Goal: Information Seeking & Learning: Learn about a topic

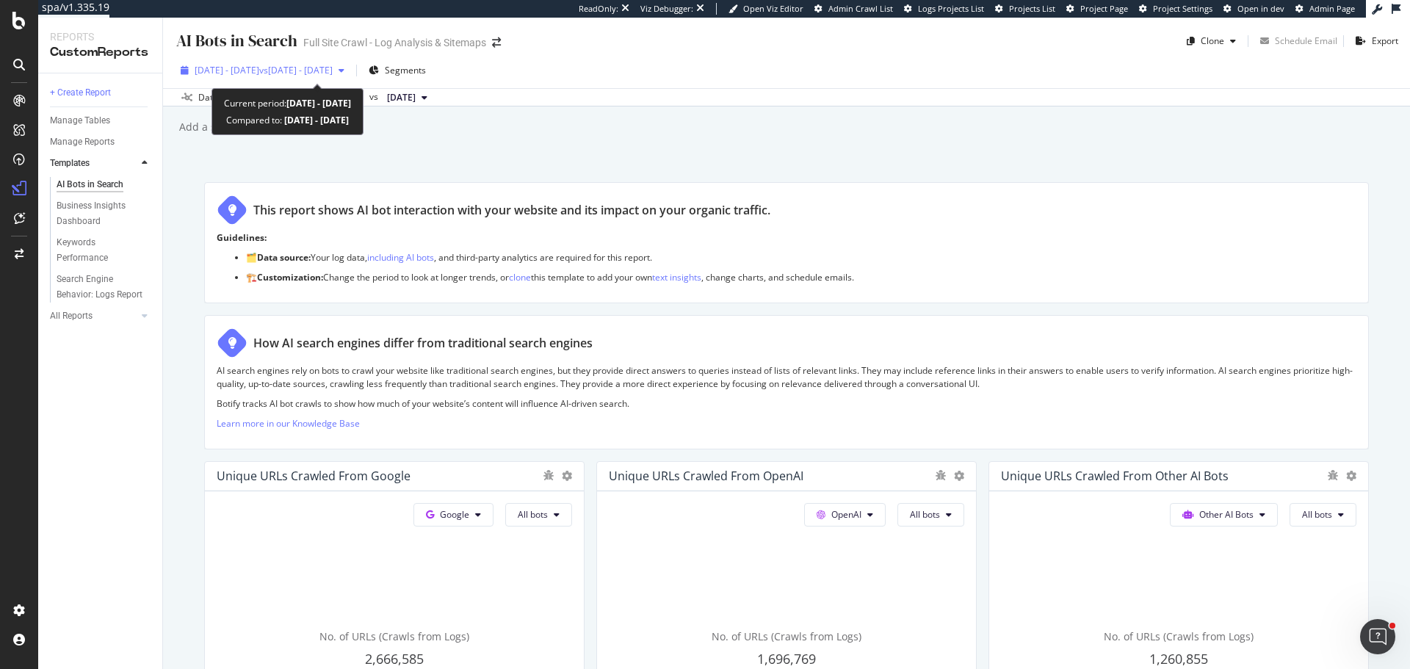
click at [259, 64] on span "2024 Jul. 1st - 2025 Jun. 30th" at bounding box center [227, 70] width 65 height 12
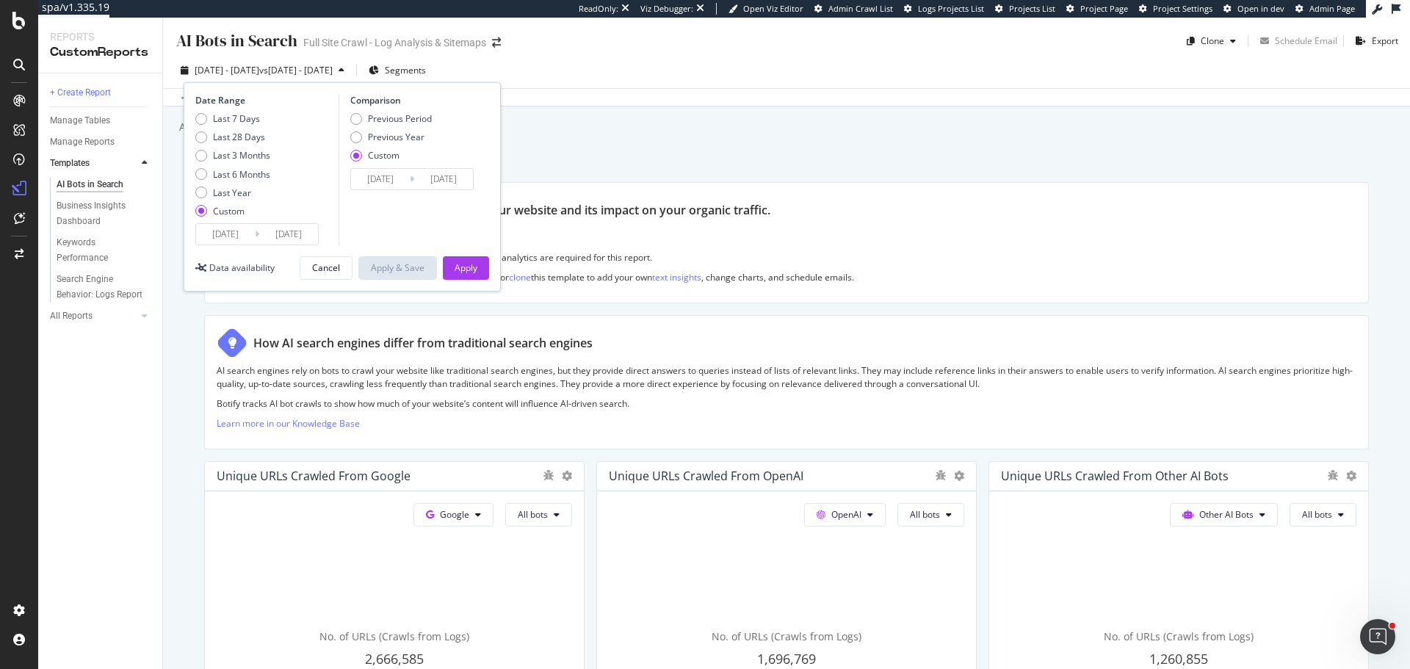
drag, startPoint x: 934, startPoint y: 108, endPoint x: 1036, endPoint y: 98, distance: 102.5
click at [935, 108] on div "AI Bots in Search AI Bots in Search Full Site Crawl - Log Analysis & Sitemaps C…" at bounding box center [786, 343] width 1247 height 651
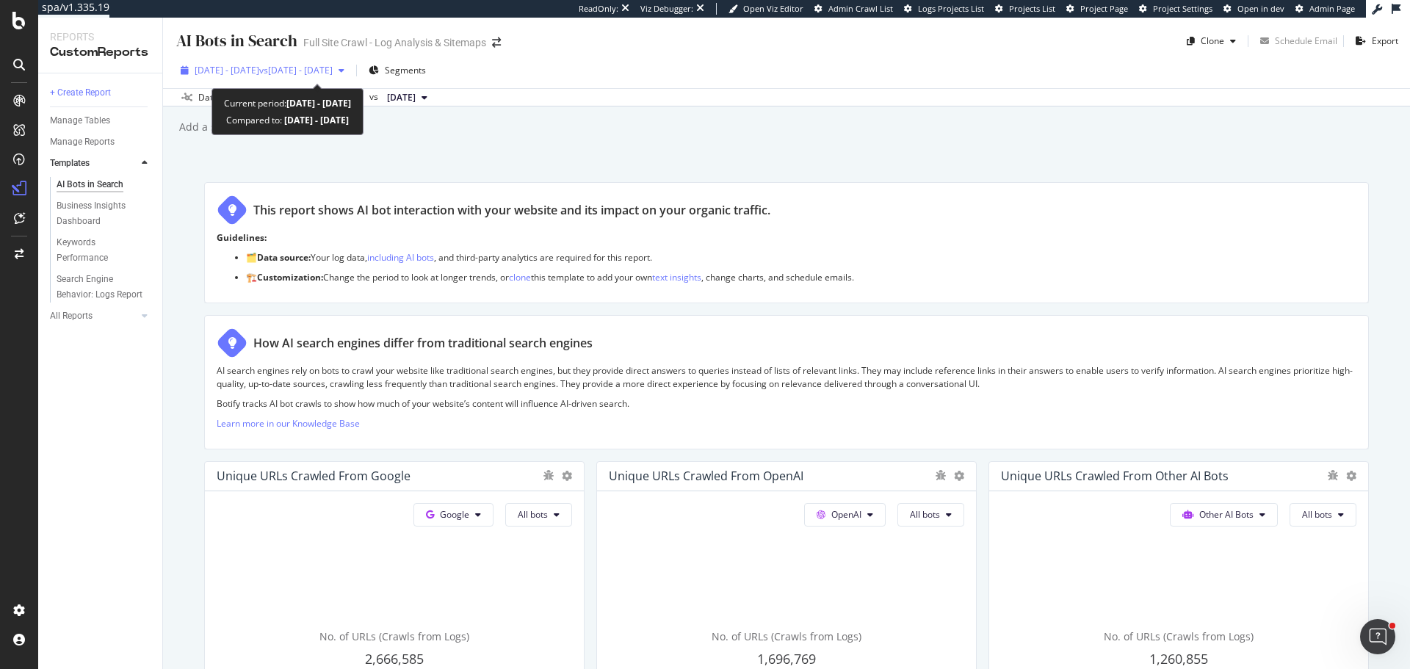
click at [319, 61] on div "2024 Jul. 1st - 2025 Jun. 30th vs 2023 Jul. 2nd - 2024 Jun. 30th" at bounding box center [262, 70] width 175 height 22
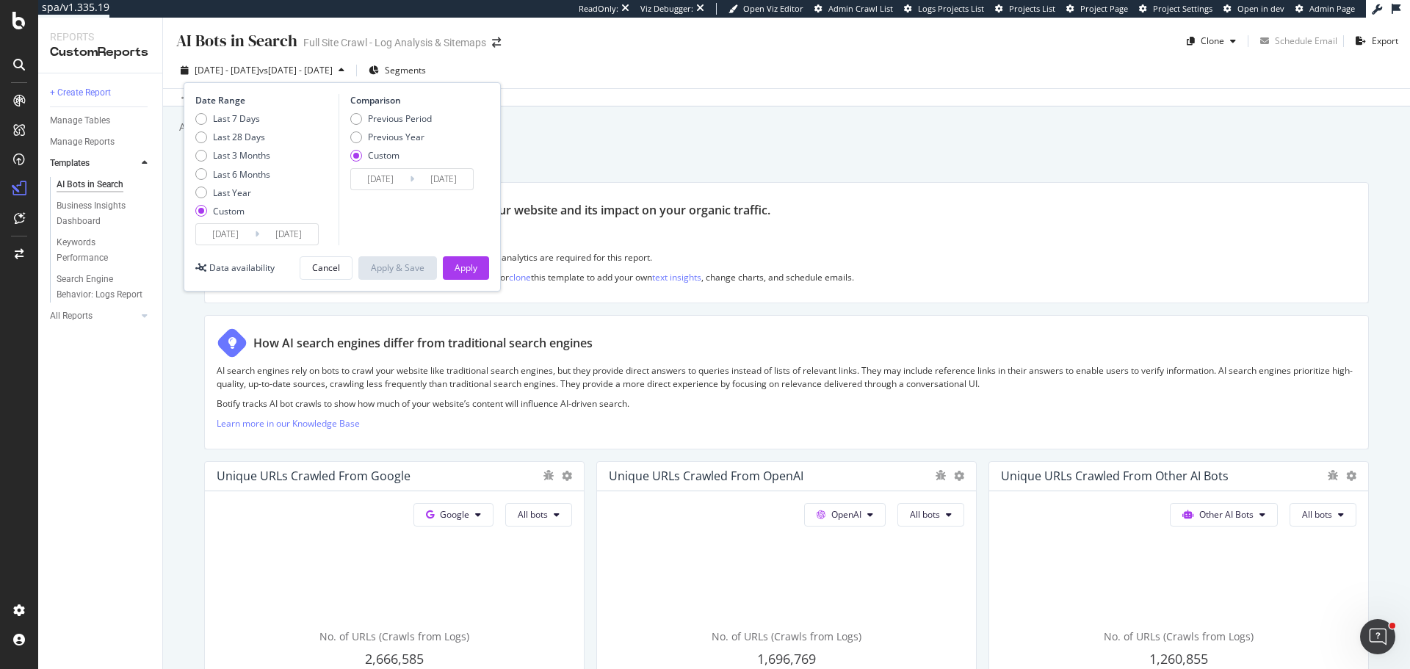
click at [409, 181] on input "2023/07/02" at bounding box center [380, 179] width 59 height 21
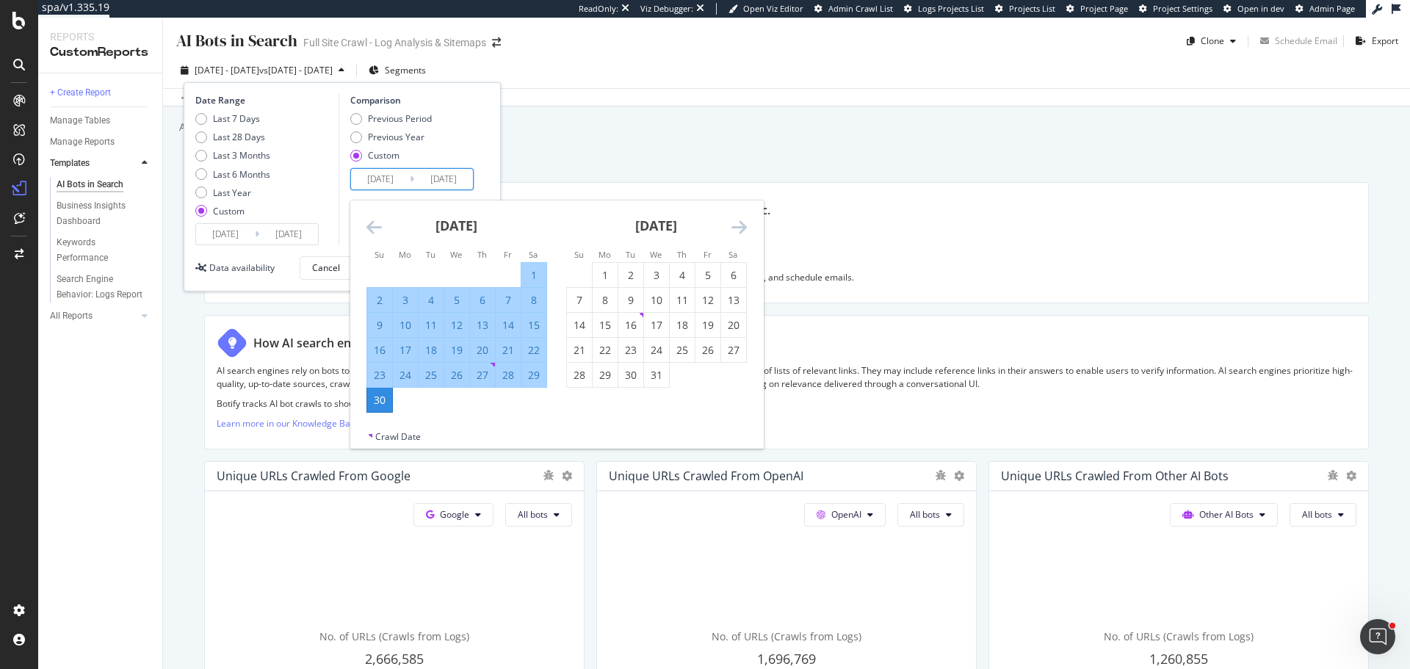
click at [382, 227] on div "June 2024" at bounding box center [456, 231] width 181 height 62
click at [379, 227] on icon "Move backward to switch to the previous month." at bounding box center [373, 227] width 15 height 18
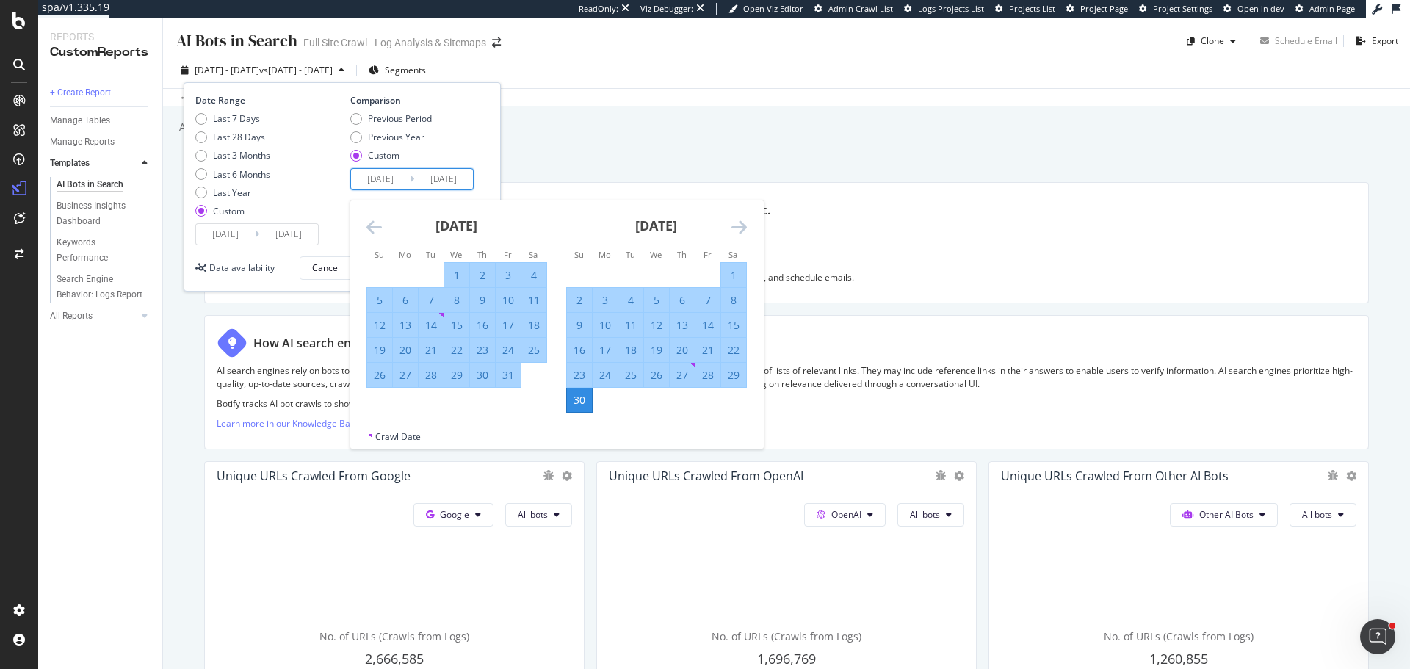
click at [379, 227] on icon "Move backward to switch to the previous month." at bounding box center [373, 227] width 15 height 18
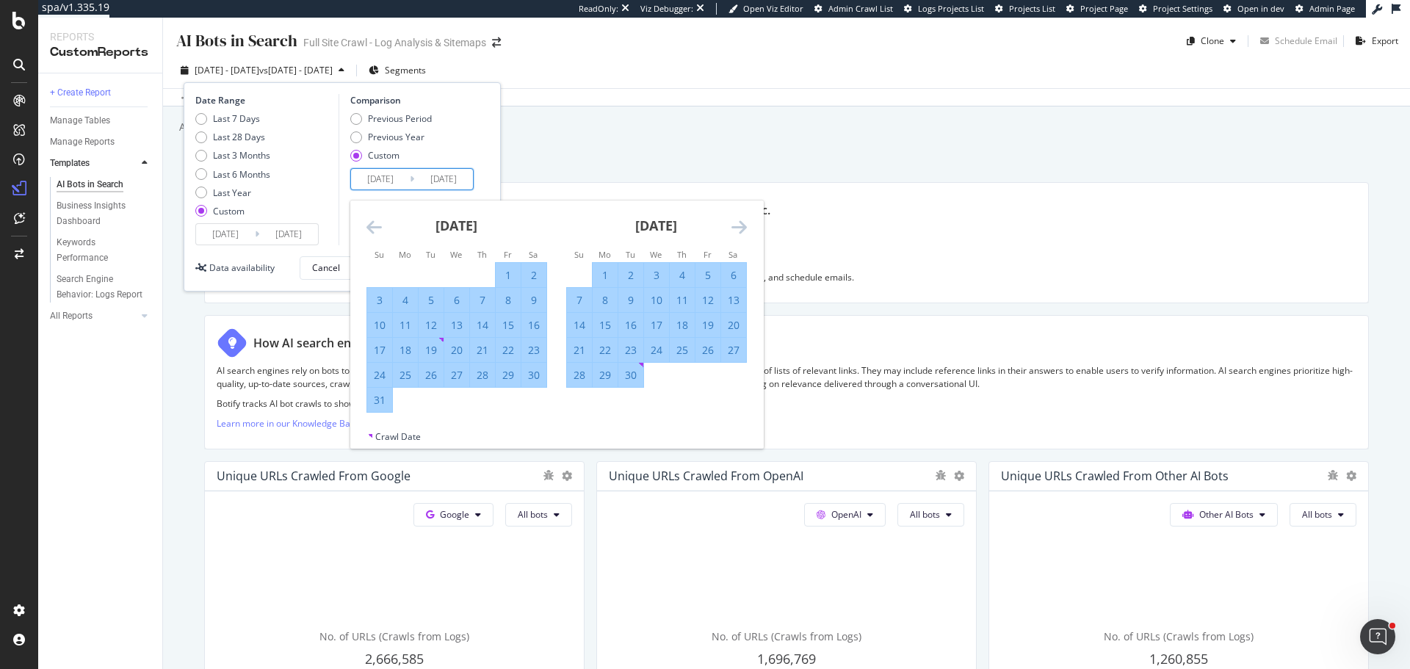
click at [379, 227] on icon "Move backward to switch to the previous month." at bounding box center [373, 227] width 15 height 18
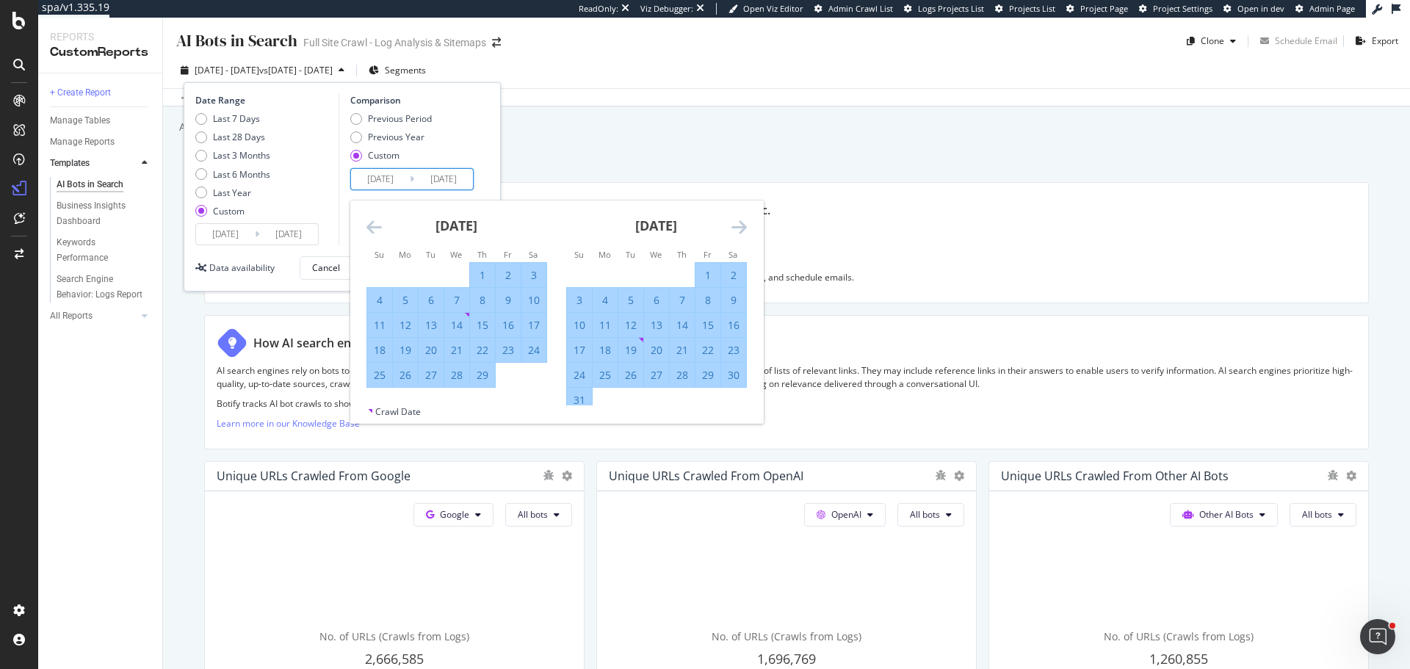
click at [379, 227] on icon "Move backward to switch to the previous month." at bounding box center [373, 227] width 15 height 18
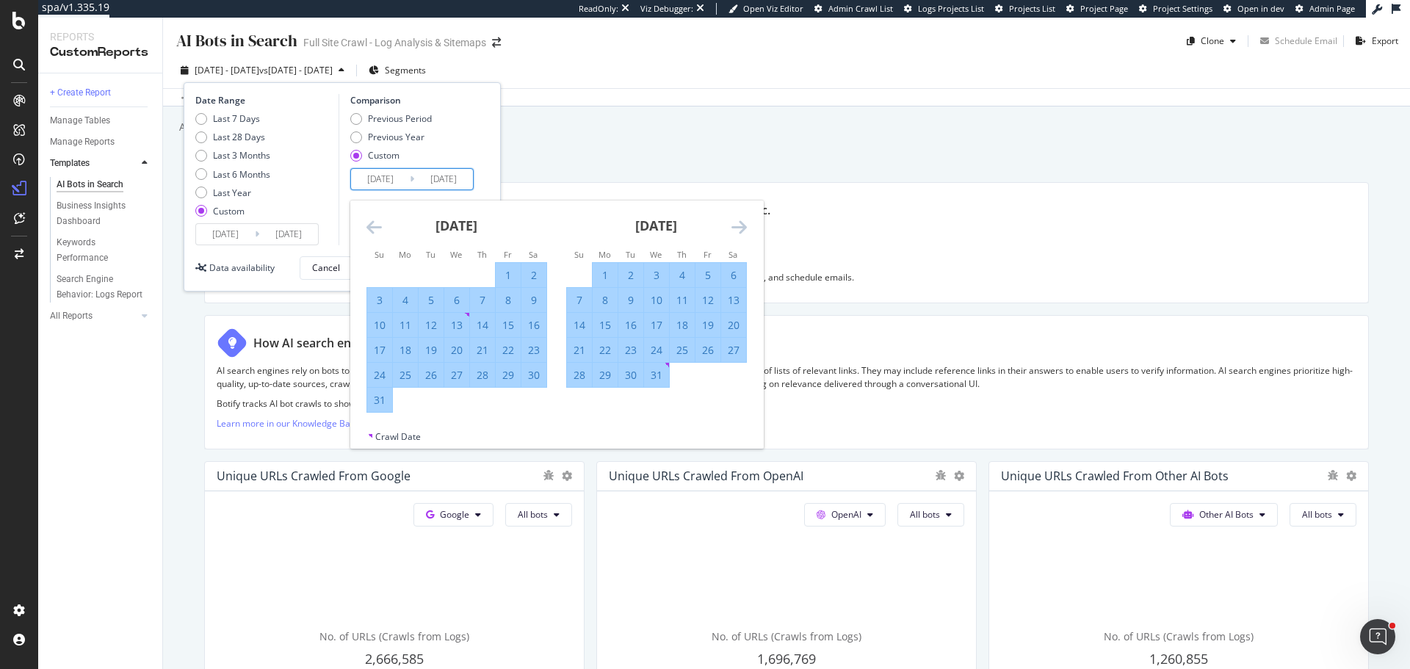
click at [379, 227] on icon "Move backward to switch to the previous month." at bounding box center [373, 227] width 15 height 18
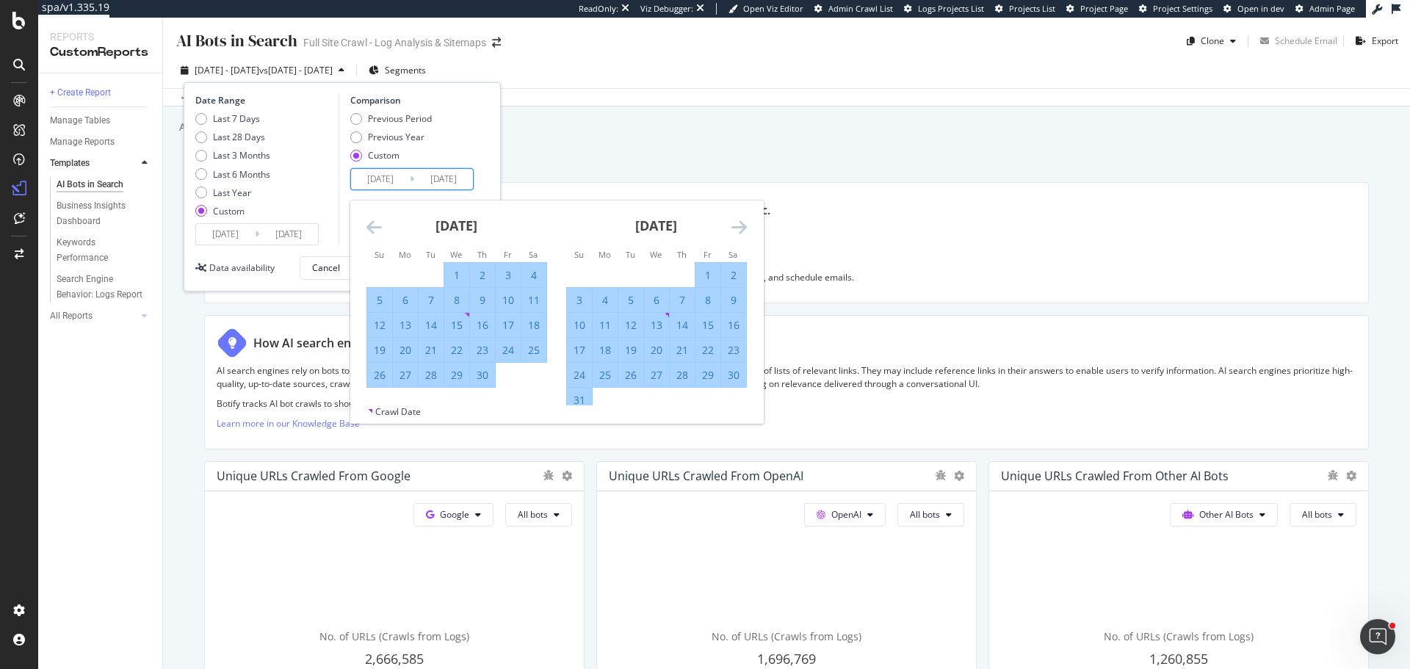
click at [379, 227] on icon "Move backward to switch to the previous month." at bounding box center [373, 227] width 15 height 18
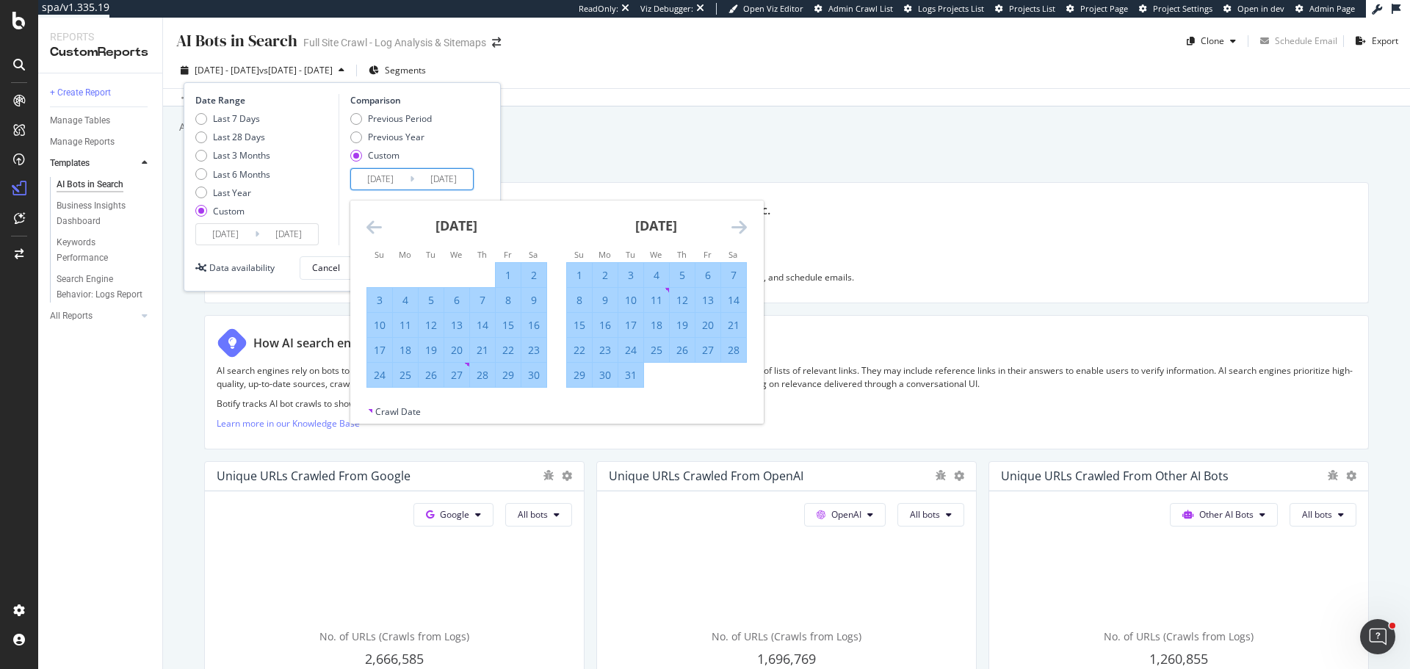
click at [379, 227] on icon "Move backward to switch to the previous month." at bounding box center [373, 227] width 15 height 18
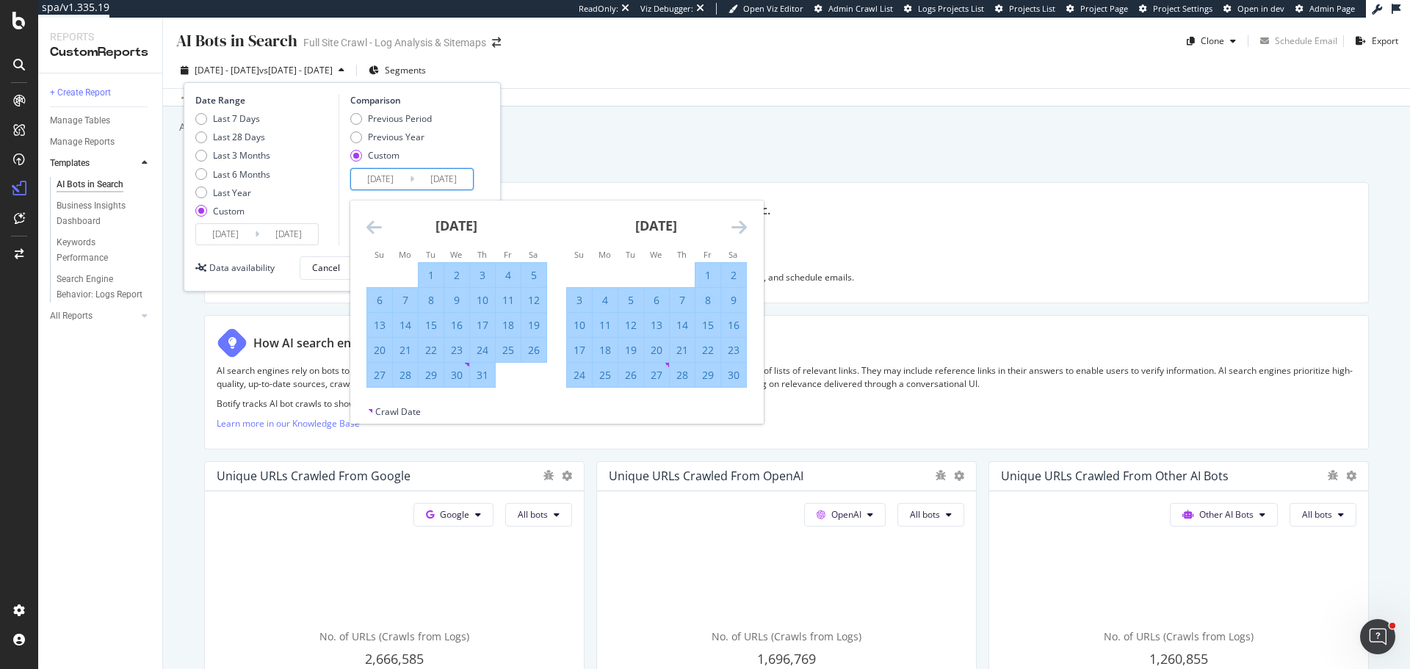
click at [379, 227] on icon "Move backward to switch to the previous month." at bounding box center [373, 227] width 15 height 18
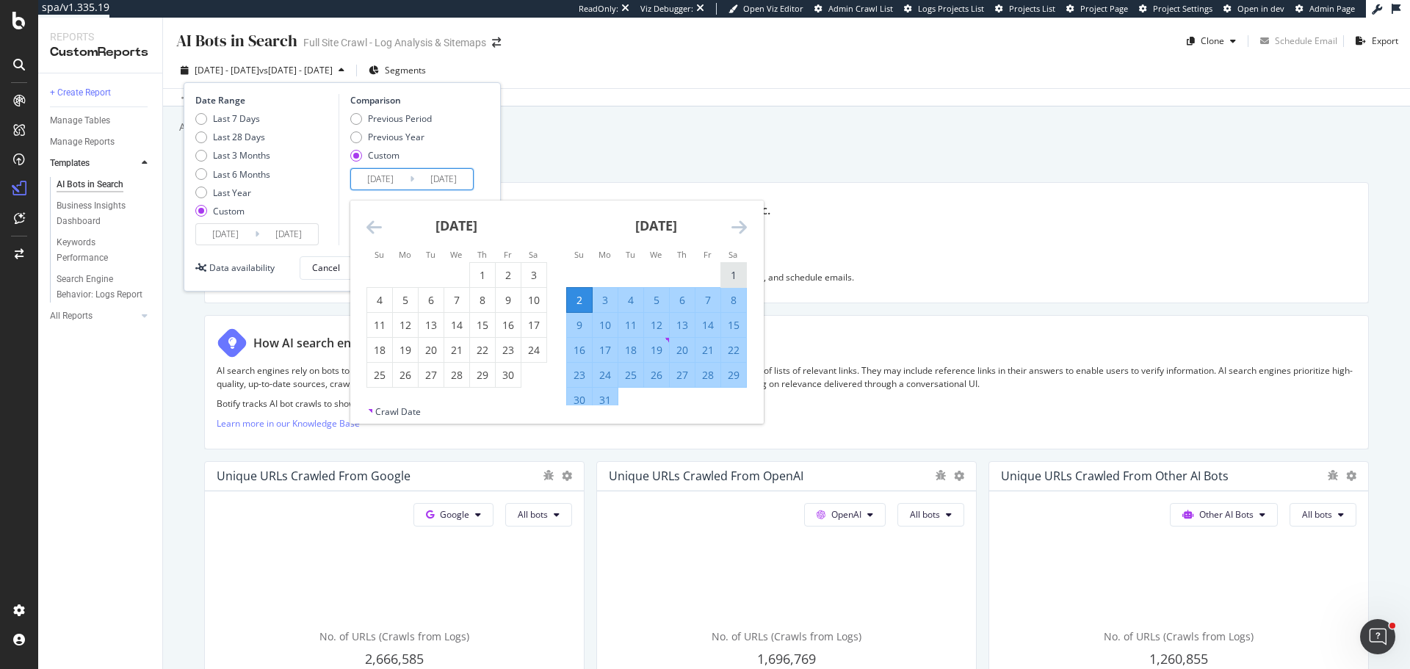
click at [736, 276] on div "1" at bounding box center [733, 275] width 25 height 15
type input "2023/07/01"
click at [477, 133] on div "Previous Period Previous Year Custom" at bounding box center [414, 139] width 128 height 55
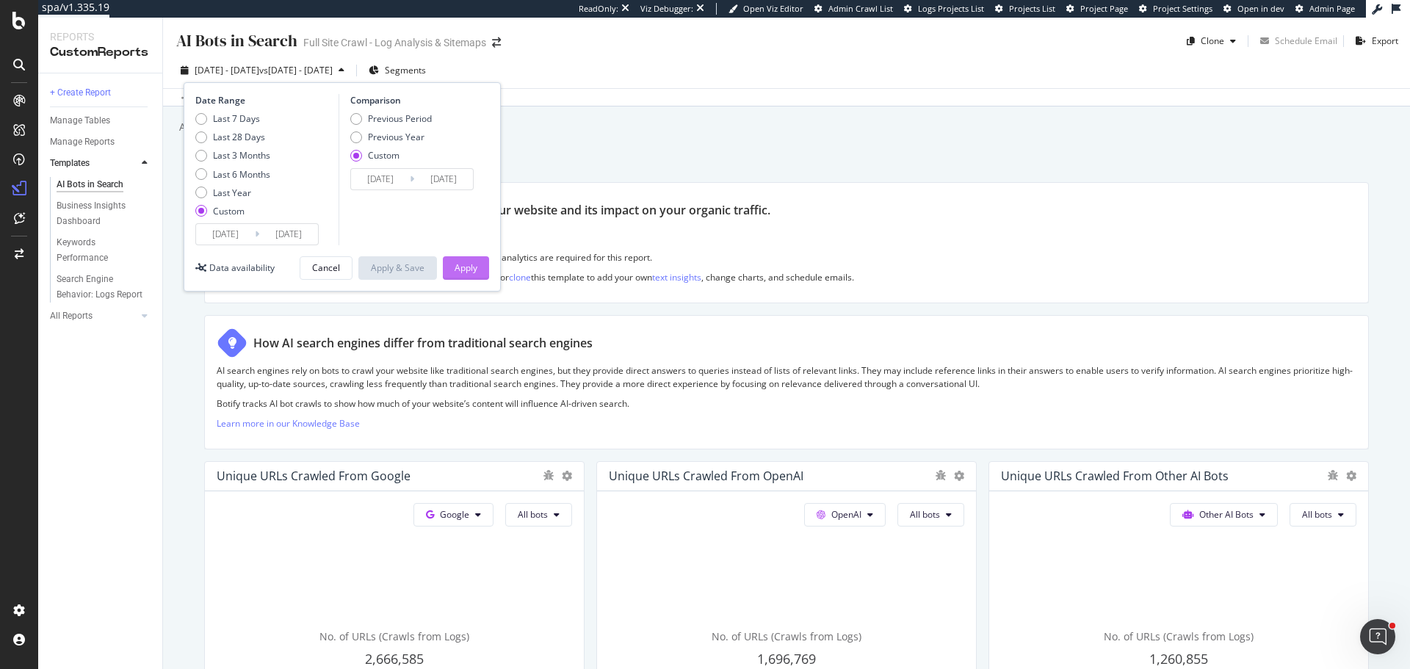
click at [482, 267] on button "Apply" at bounding box center [466, 267] width 46 height 23
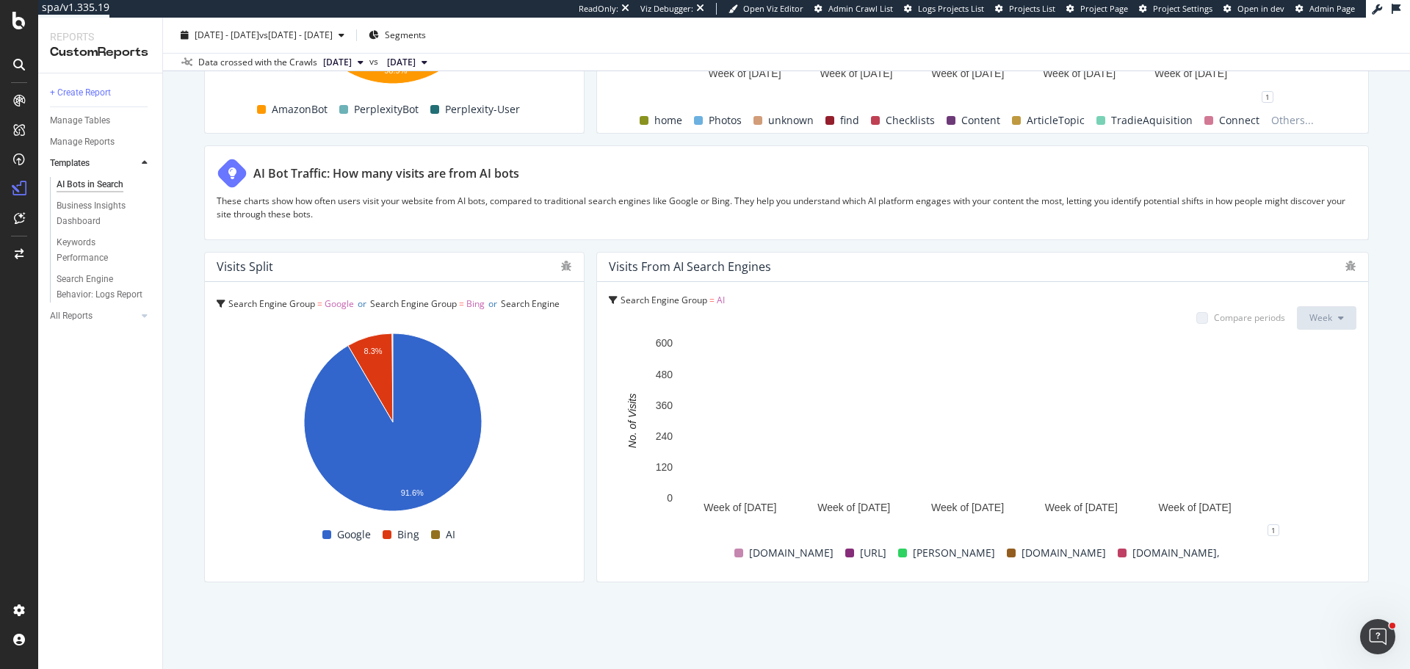
scroll to position [2462, 0]
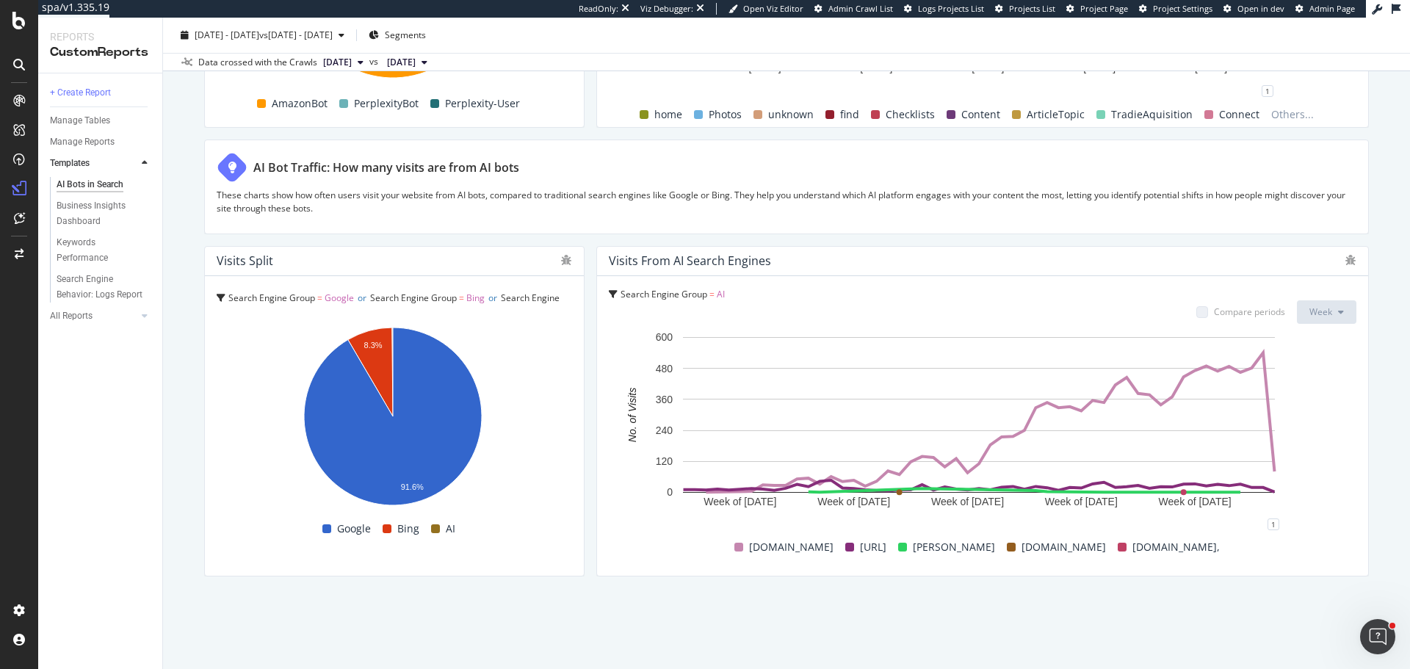
click at [829, 544] on span "chatgpt.com" at bounding box center [791, 547] width 84 height 18
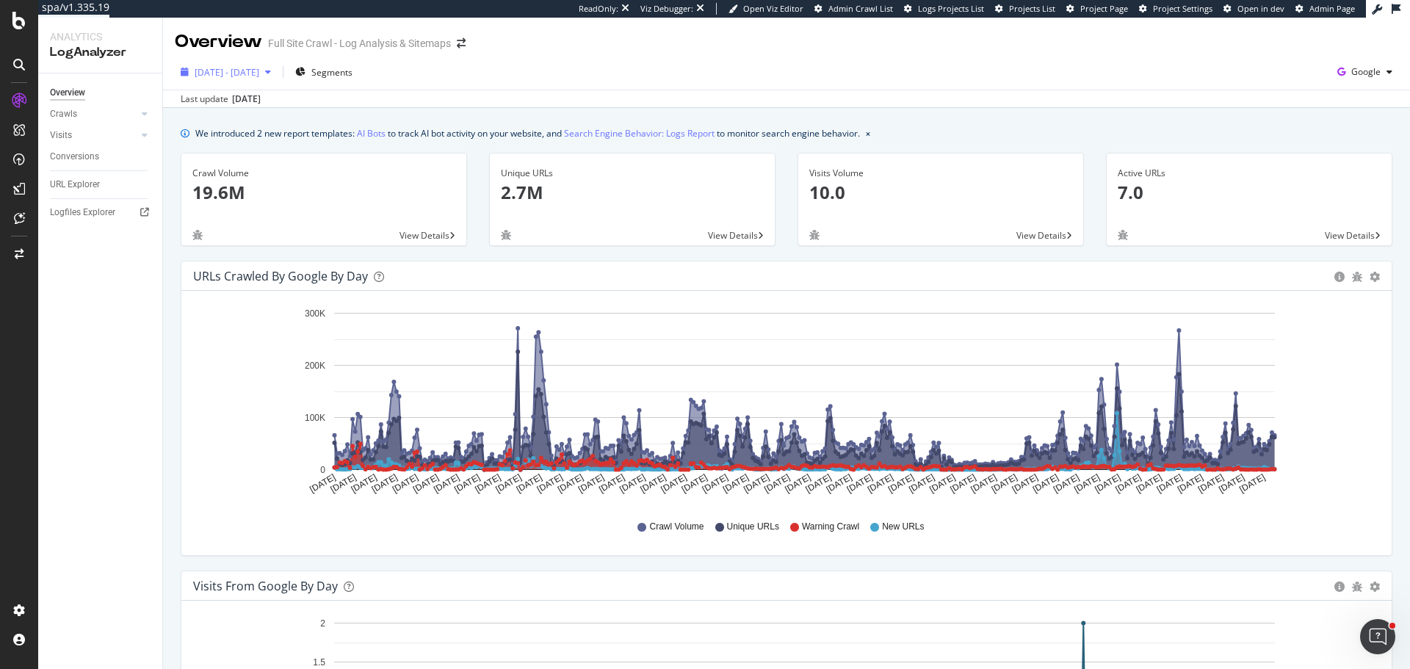
click at [259, 74] on span "2024 Jul. 16th - 2025 Jul. 15th" at bounding box center [227, 72] width 65 height 12
click at [726, 62] on div "2024 Jul. 16th - 2025 Jul. 15th Segments Google" at bounding box center [786, 74] width 1247 height 29
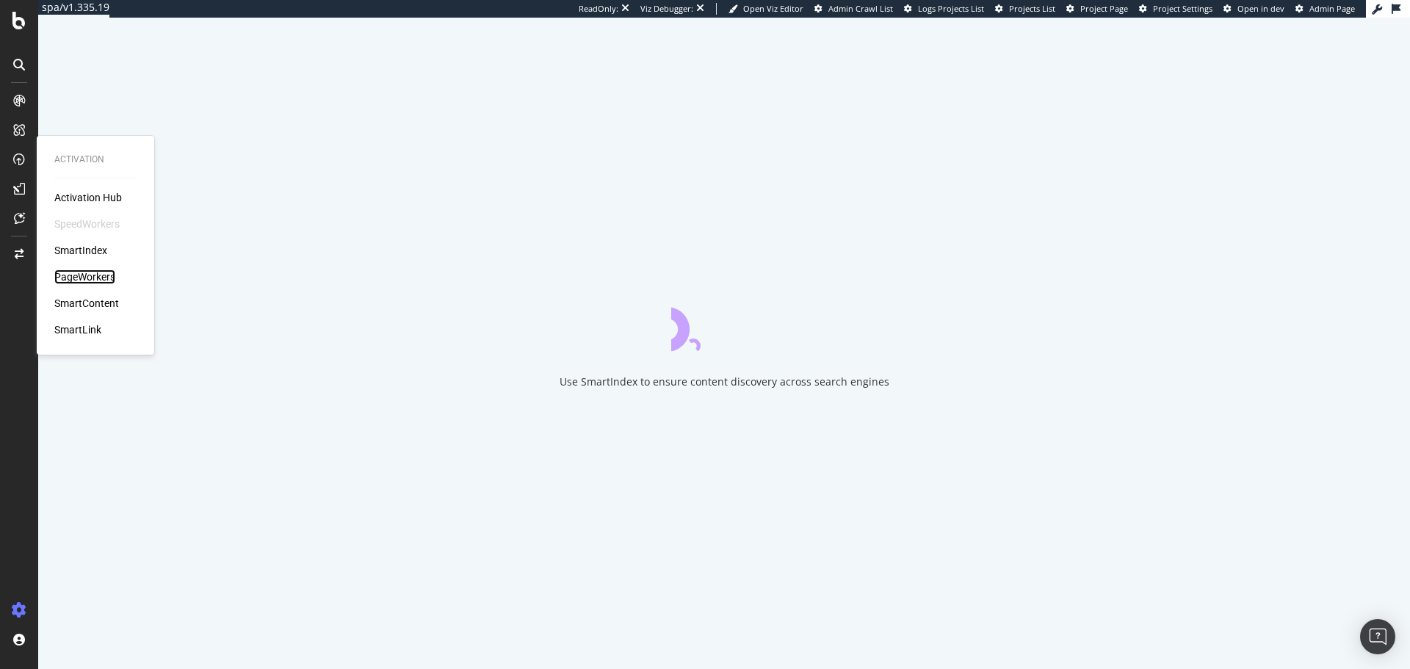
click at [81, 275] on div "PageWorkers" at bounding box center [84, 276] width 61 height 15
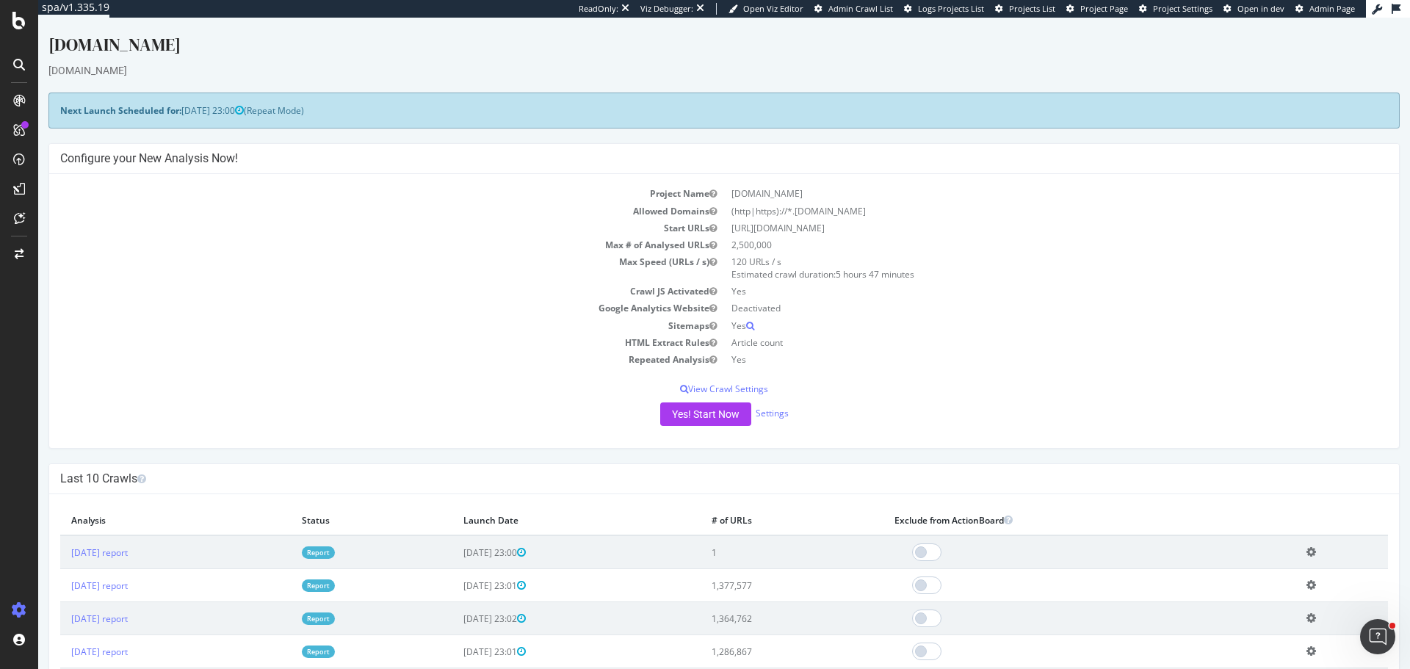
click at [335, 557] on link "Report" at bounding box center [318, 552] width 33 height 12
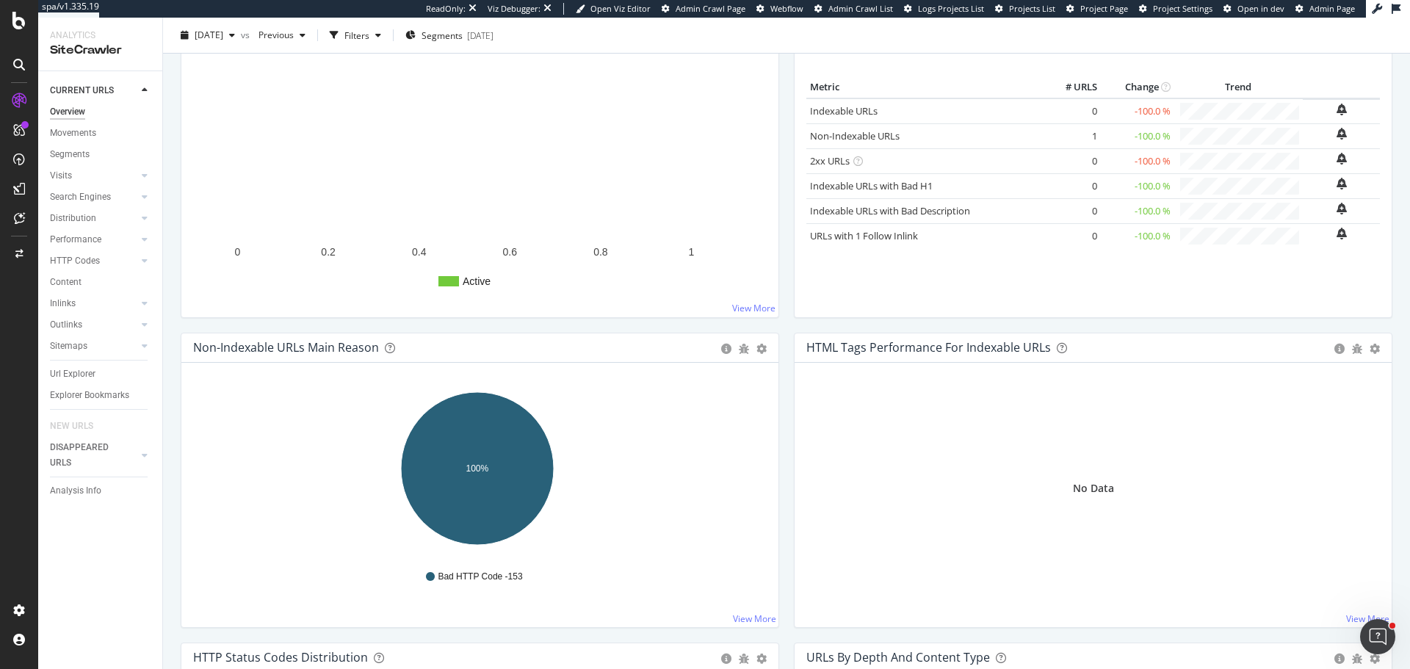
scroll to position [220, 0]
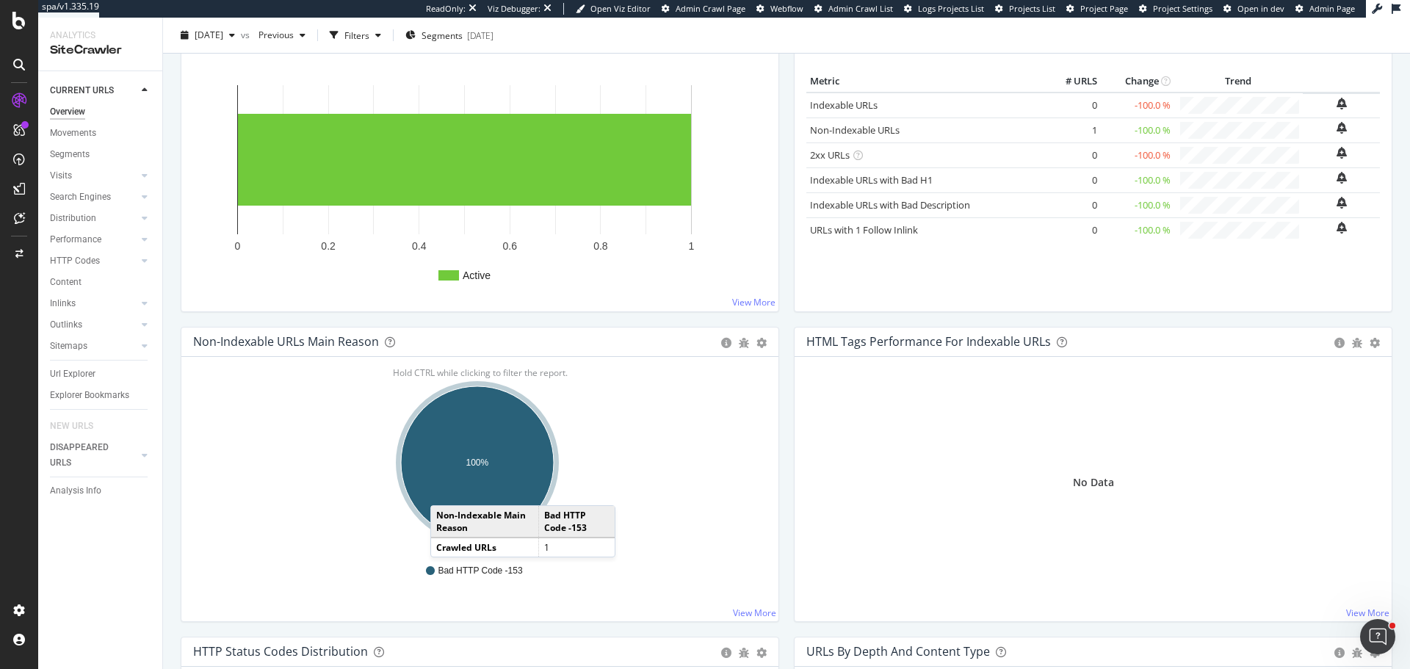
click at [468, 479] on ellipse "A chart." at bounding box center [477, 462] width 153 height 153
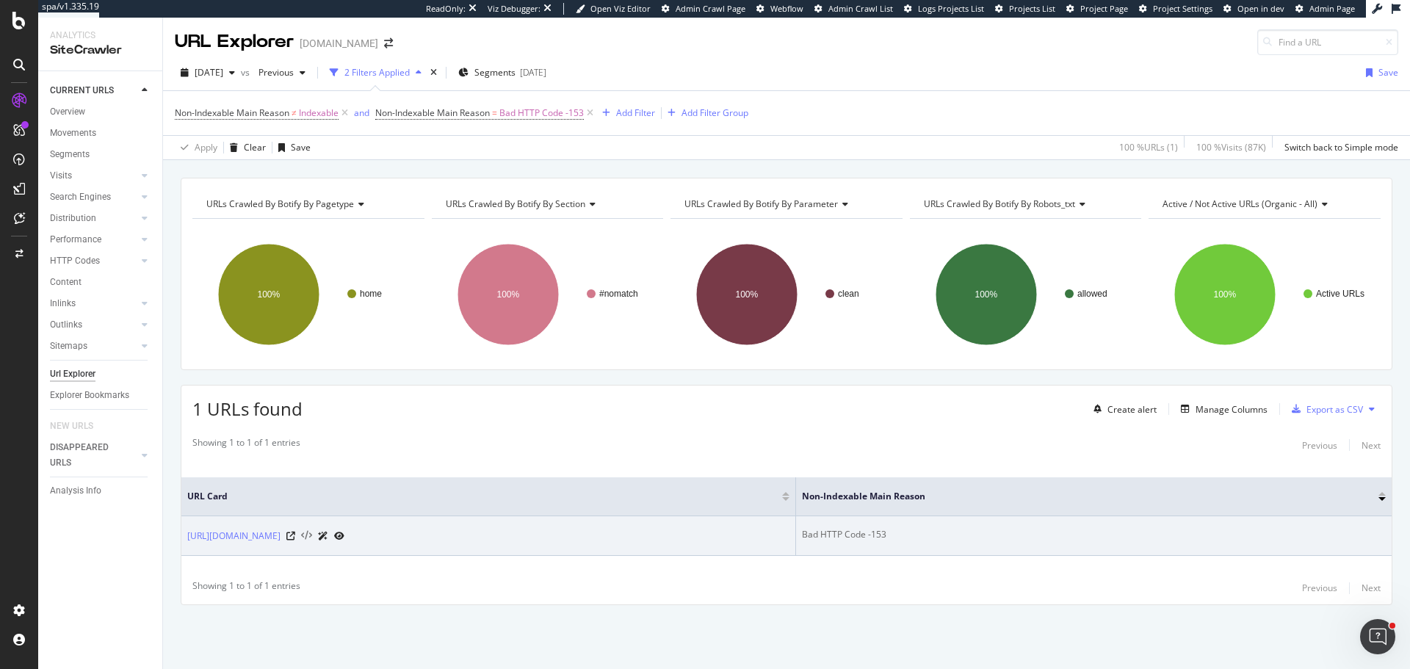
click at [312, 537] on icon at bounding box center [306, 536] width 11 height 10
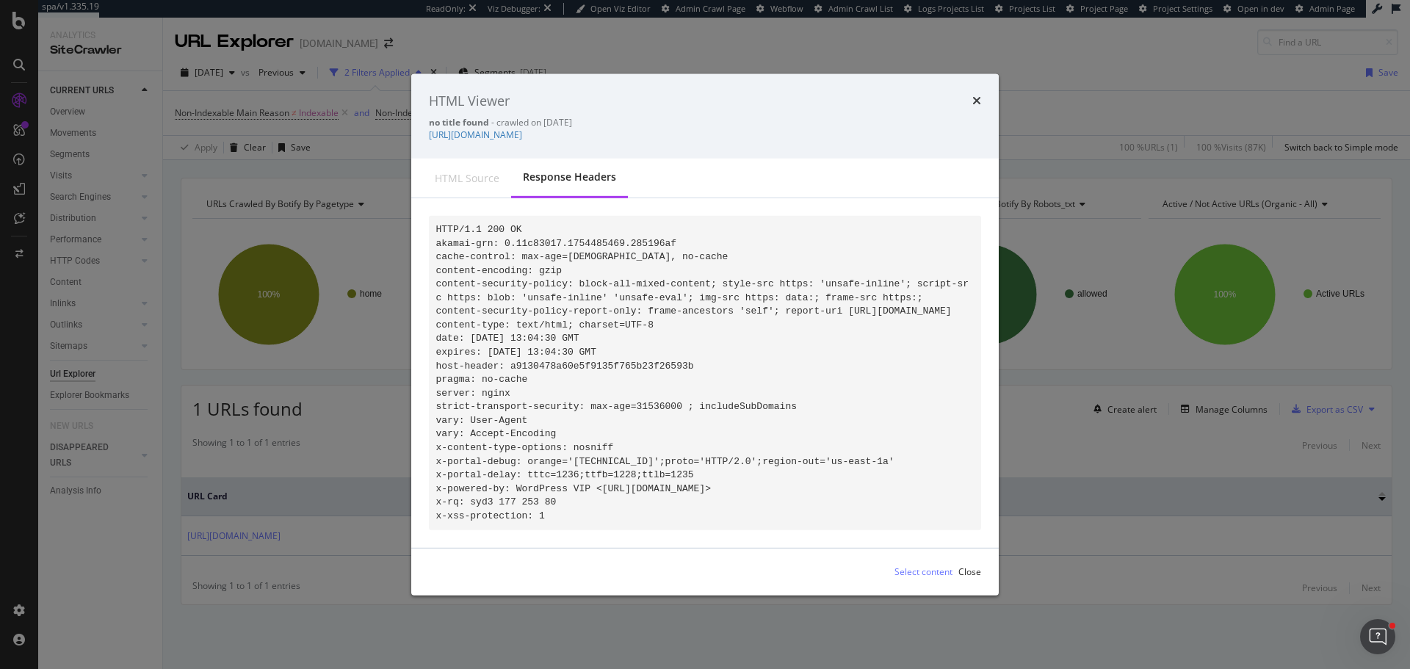
click at [494, 224] on code "HTTP/1.1 200 OK akamai-grn: 0.11c83017.1754485469.285196af cache-control: max-a…" at bounding box center [702, 372] width 533 height 297
click at [481, 224] on code "HTTP/1.1 200 OK akamai-grn: 0.11c83017.1754485469.285196af cache-control: max-a…" at bounding box center [702, 372] width 533 height 297
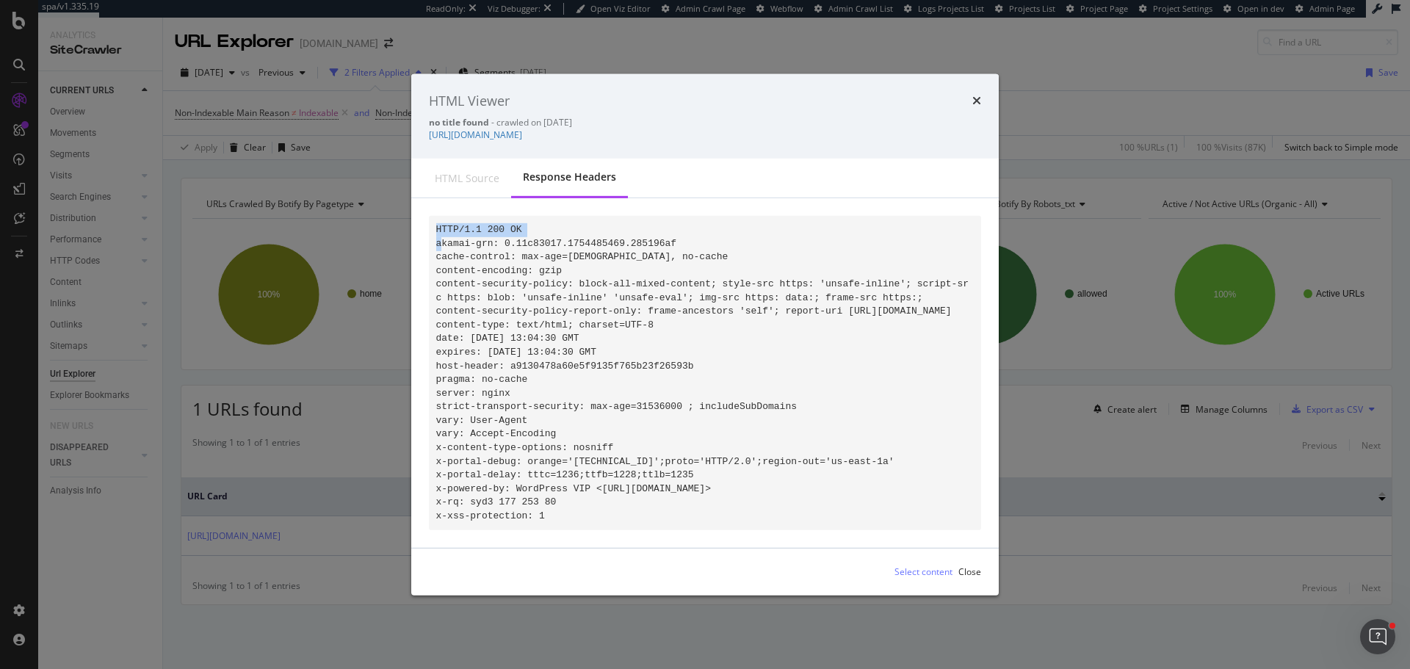
click at [481, 224] on code "HTTP/1.1 200 OK akamai-grn: 0.11c83017.1754485469.285196af cache-control: max-a…" at bounding box center [702, 372] width 533 height 297
click at [637, 431] on pre "HTTP/1.1 200 OK akamai-grn: 0.11c83017.1754485469.285196af cache-control: max-a…" at bounding box center [705, 372] width 552 height 313
click at [976, 95] on icon "times" at bounding box center [976, 101] width 9 height 12
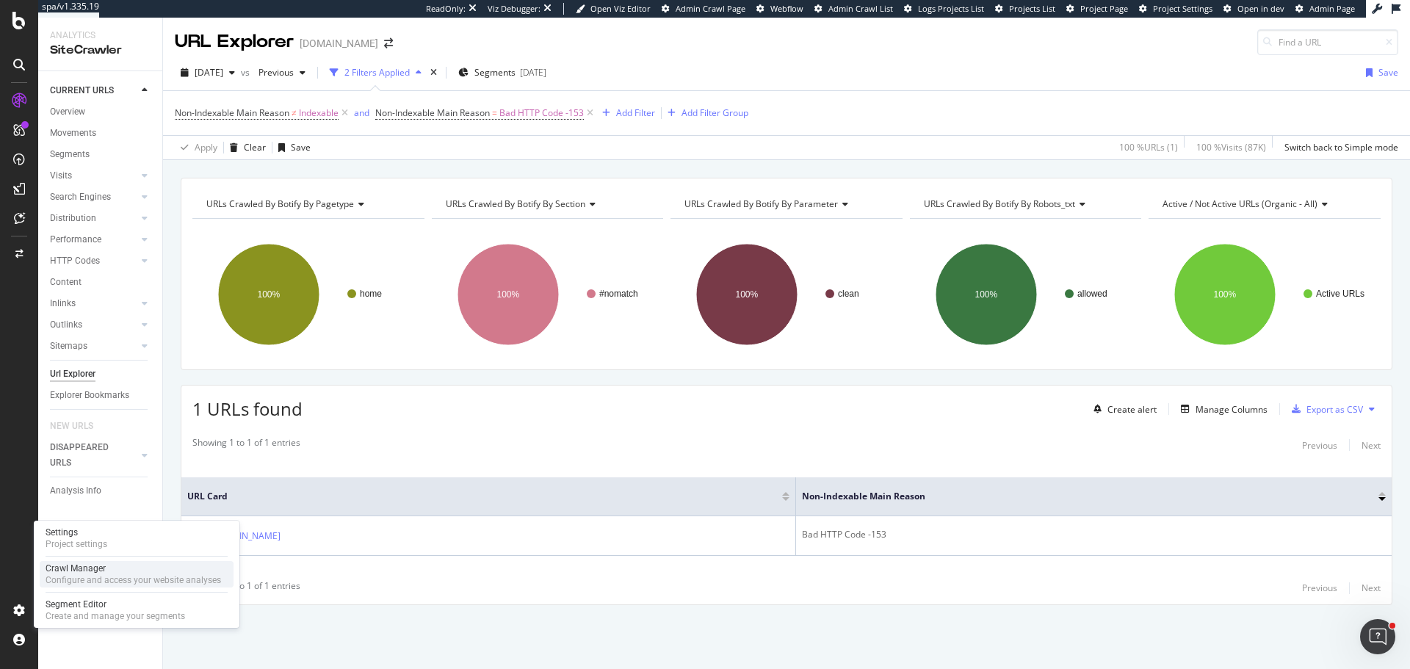
click at [71, 576] on div "Configure and access your website analyses" at bounding box center [133, 580] width 175 height 12
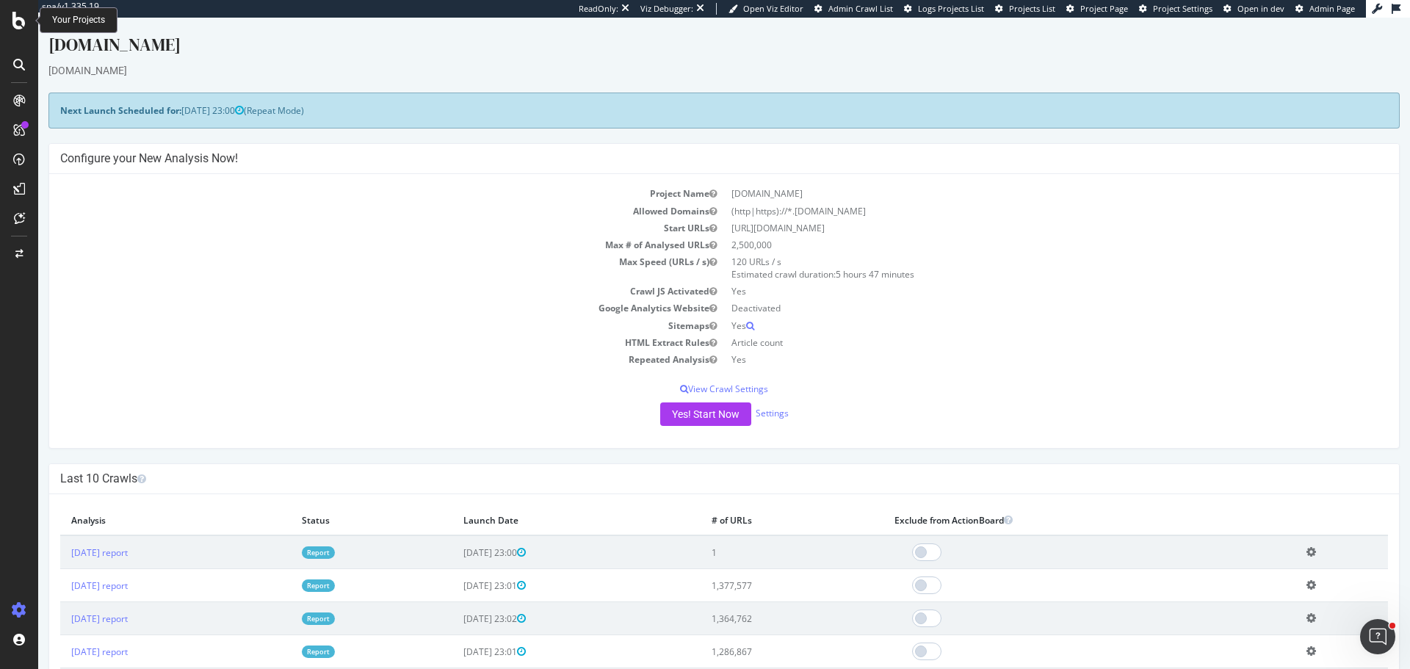
click at [12, 23] on div at bounding box center [18, 21] width 35 height 18
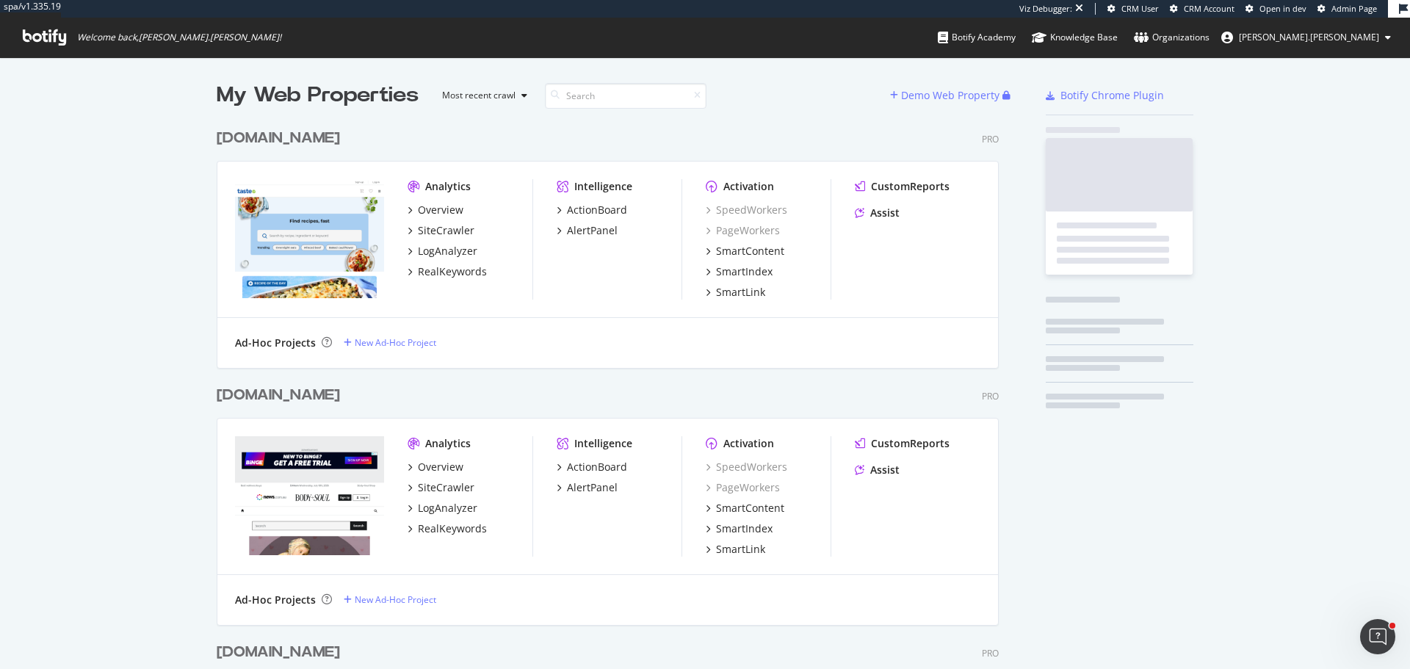
scroll to position [3570, 783]
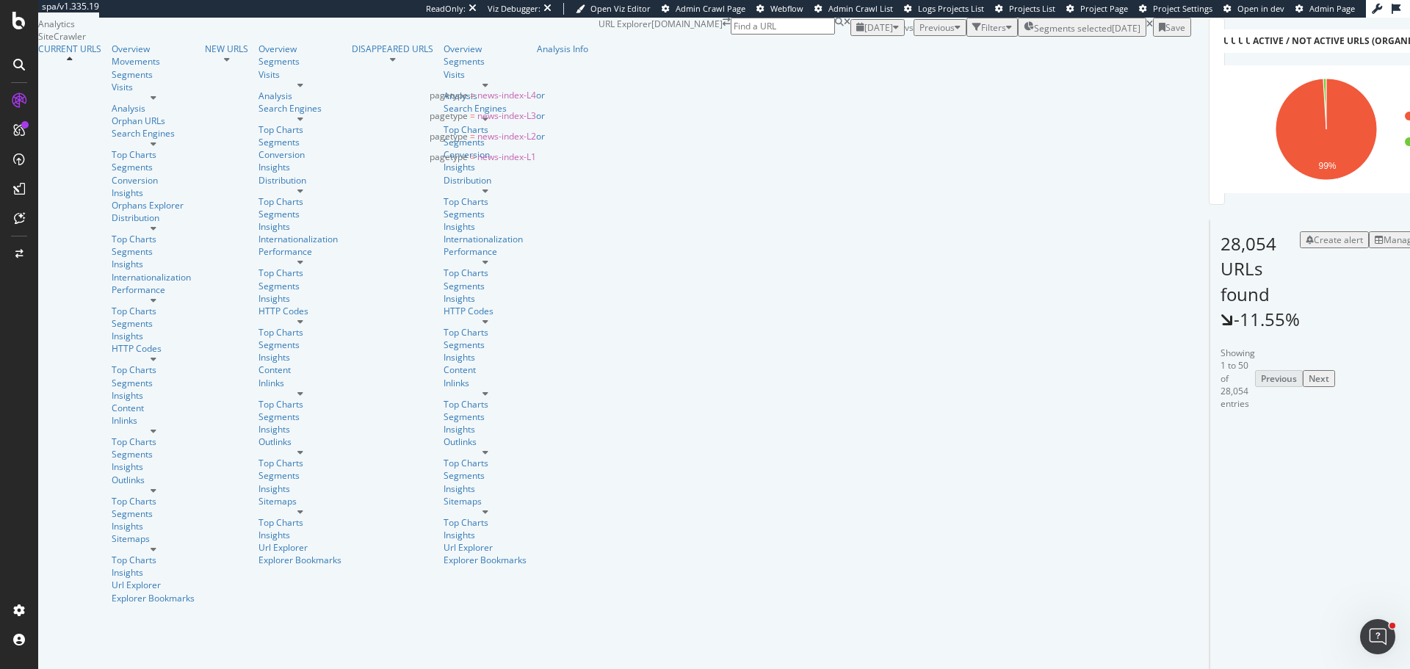
click at [1023, 35] on div "Segments selected [DATE]" at bounding box center [1081, 27] width 117 height 15
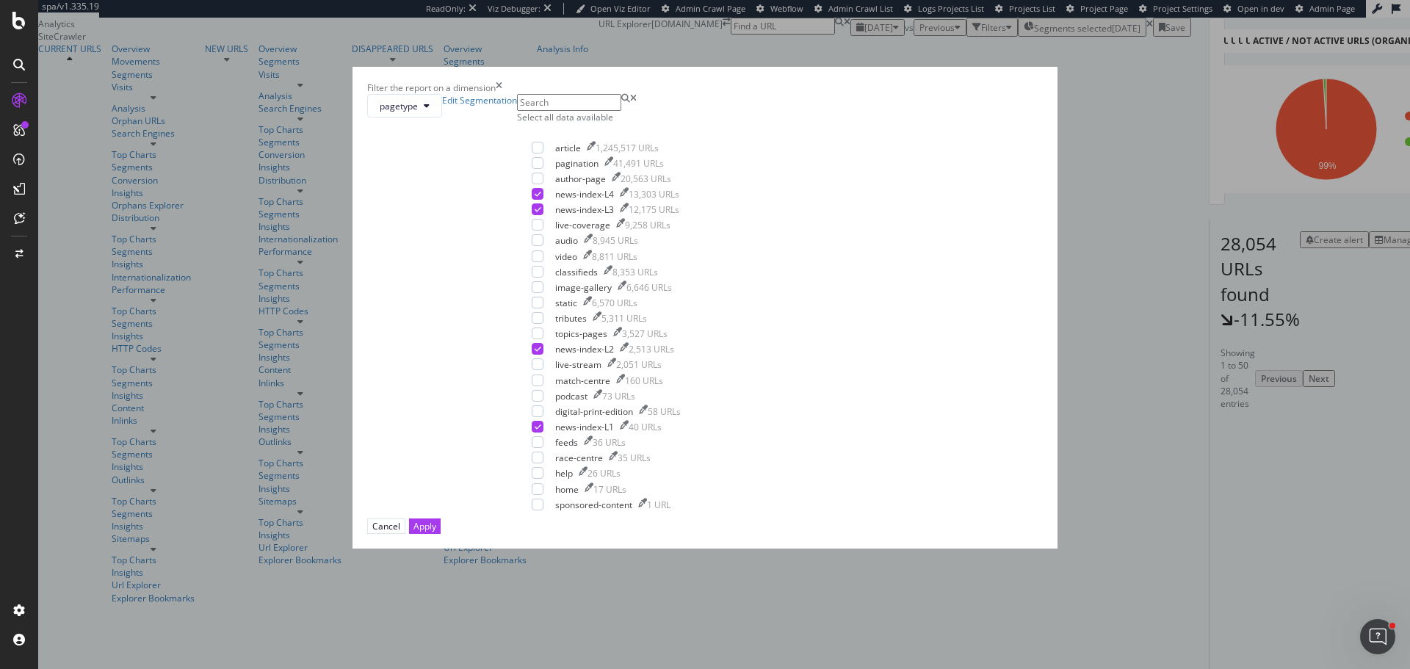
click at [621, 111] on input "modal" at bounding box center [569, 102] width 104 height 17
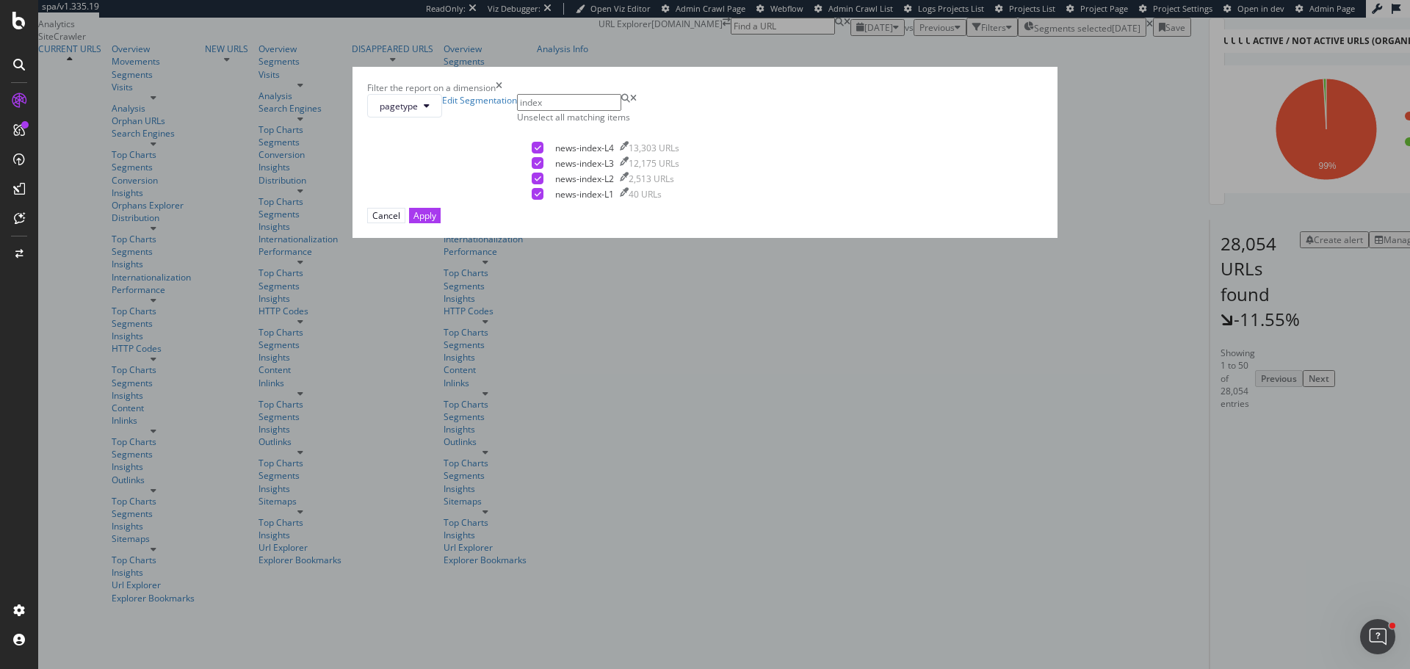
type input "index"
click at [400, 222] on div "Cancel" at bounding box center [386, 215] width 28 height 12
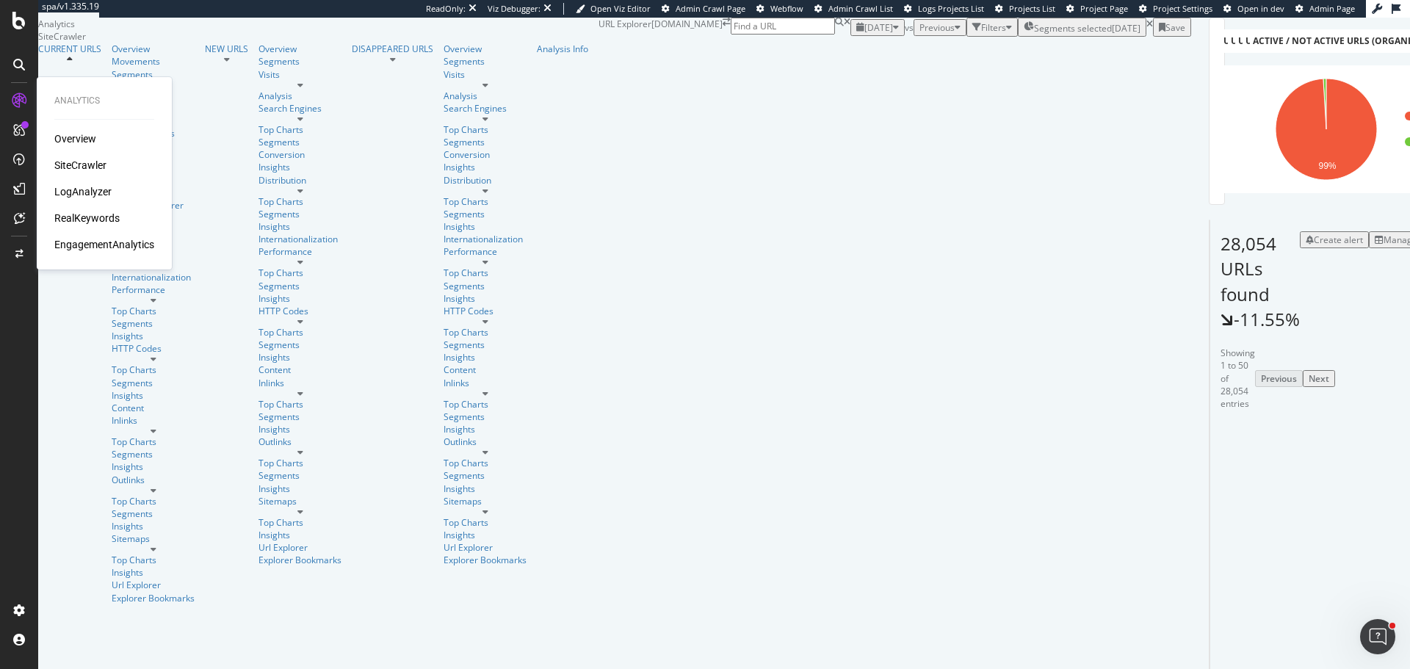
click at [72, 136] on div "Overview" at bounding box center [75, 138] width 42 height 15
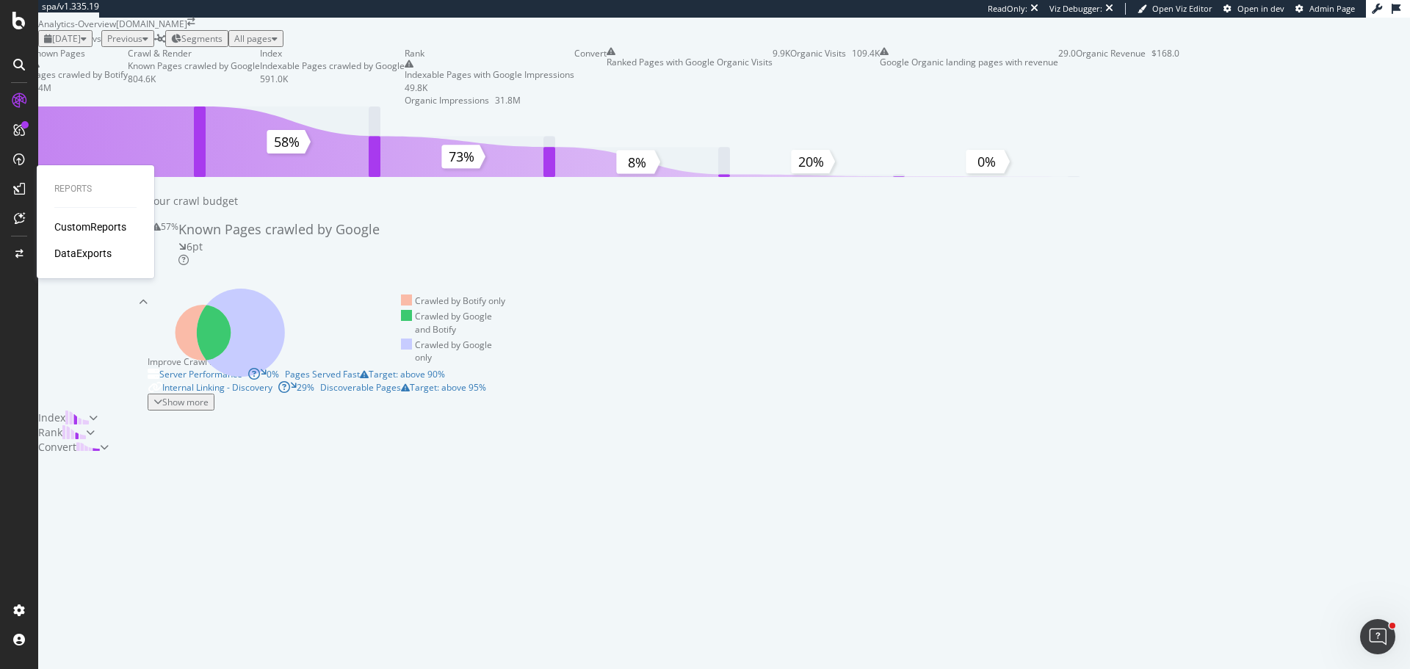
click at [81, 230] on div "CustomReports" at bounding box center [90, 227] width 72 height 15
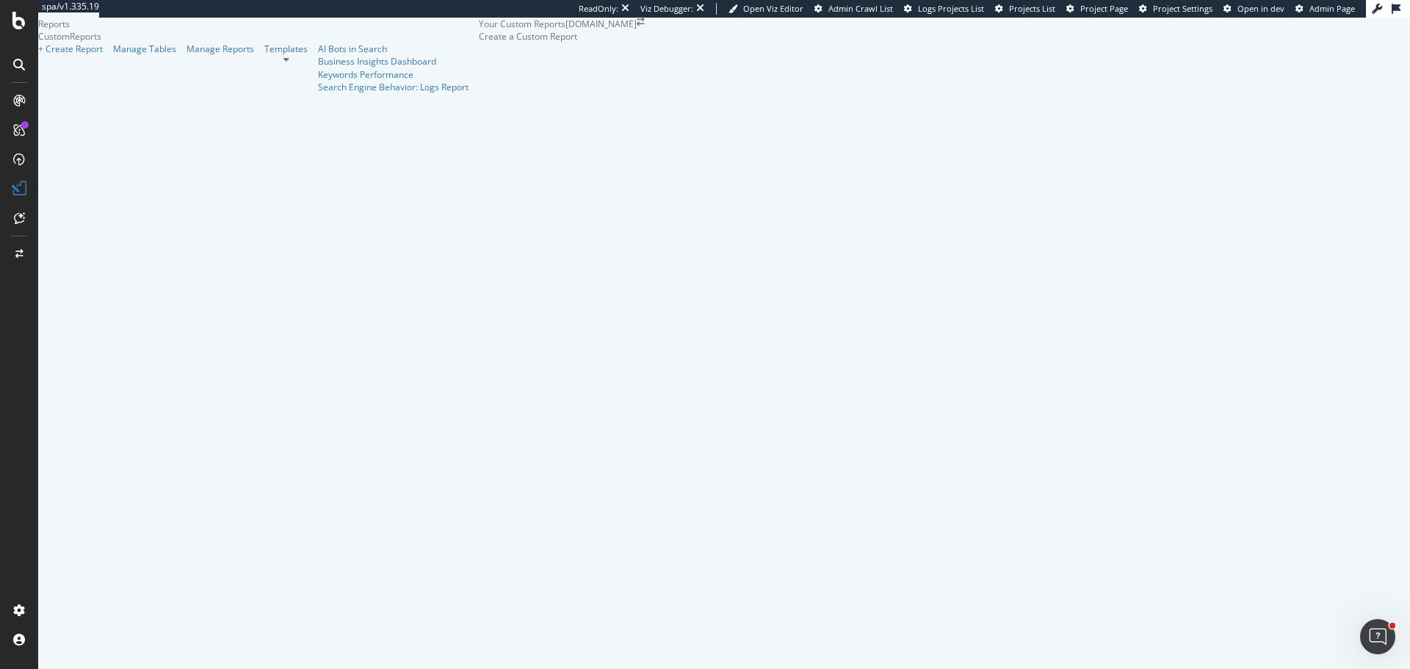
click at [479, 43] on div at bounding box center [479, 36] width 0 height 12
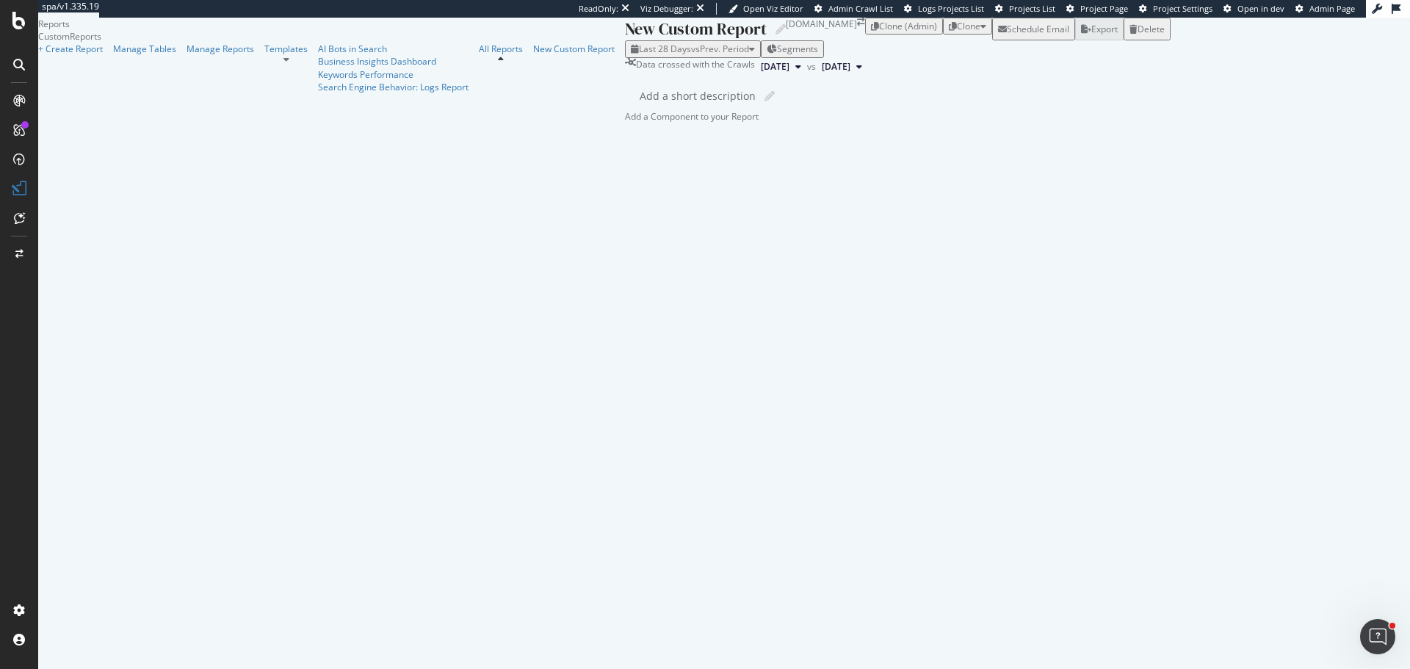
click at [766, 35] on div at bounding box center [775, 29] width 19 height 10
click at [625, 40] on div "New Custom Report" at bounding box center [696, 29] width 142 height 23
type input "Ankur Report"
click at [625, 124] on div at bounding box center [625, 118] width 0 height 12
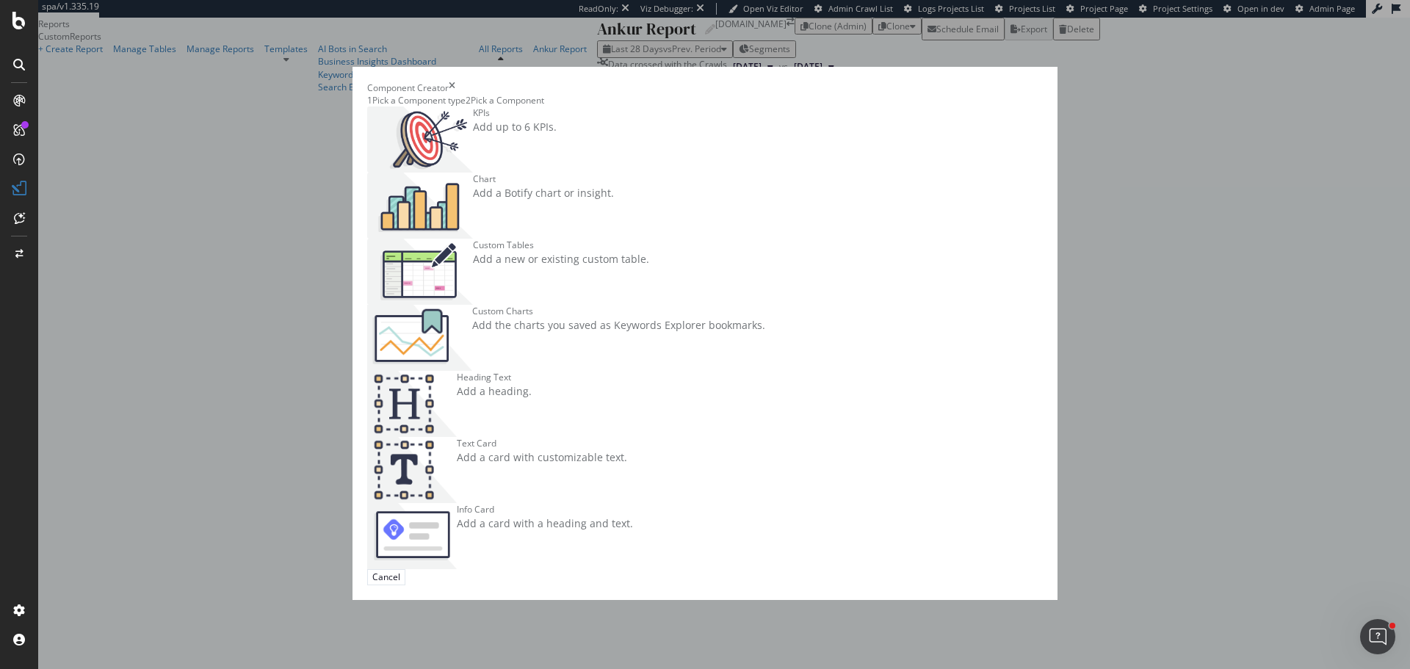
click at [614, 200] on div "Add a Botify chart or insight." at bounding box center [543, 193] width 141 height 15
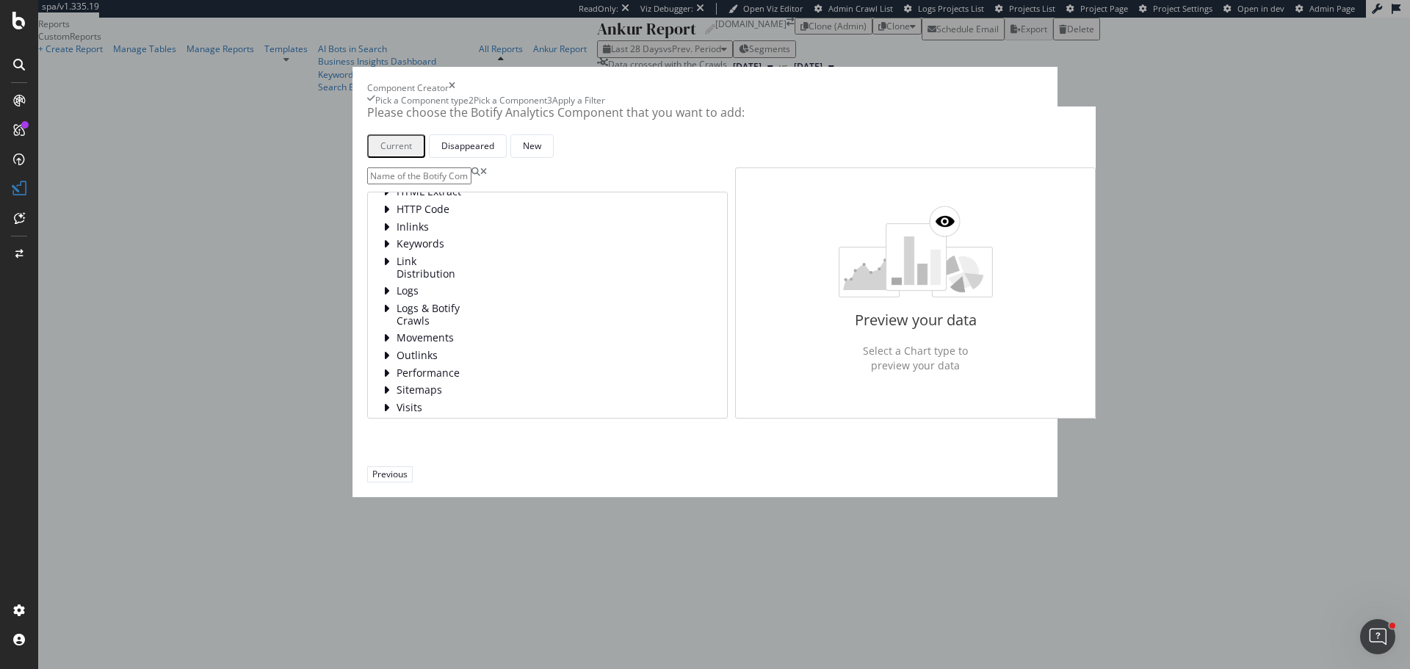
scroll to position [73, 0]
click at [420, 371] on span "Performance" at bounding box center [428, 364] width 65 height 12
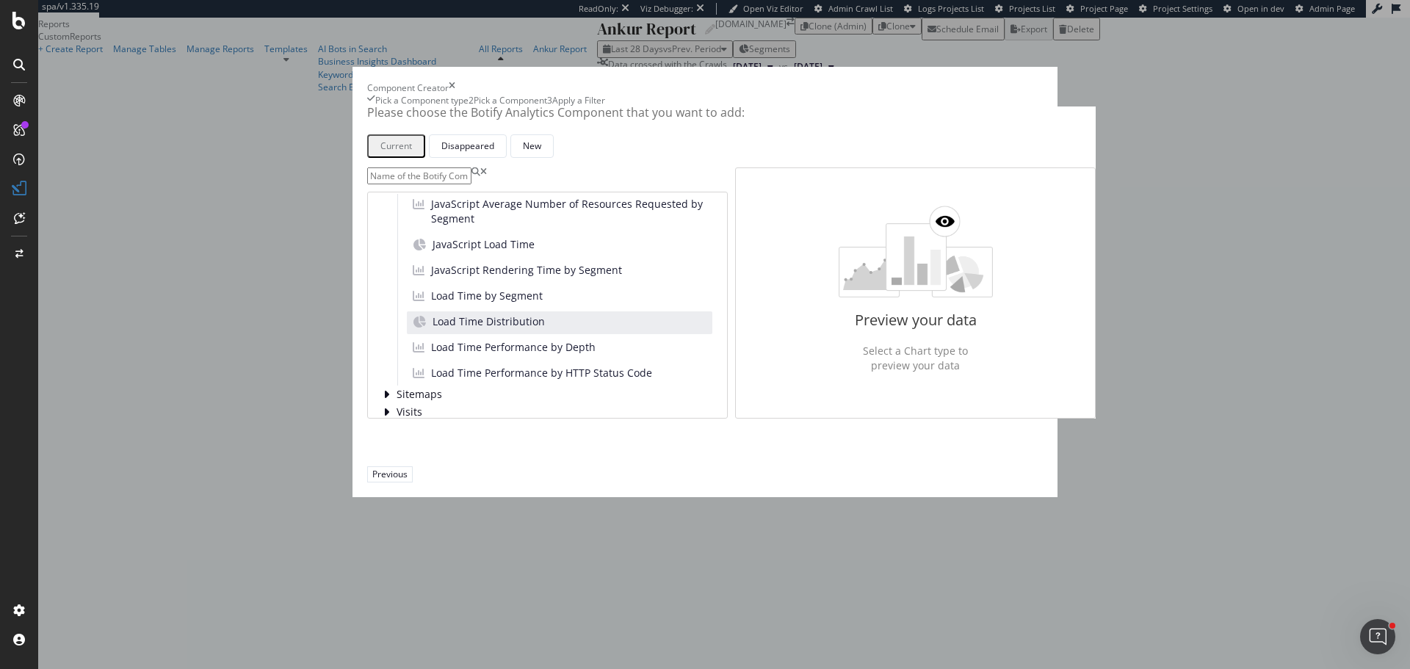
scroll to position [216, 0]
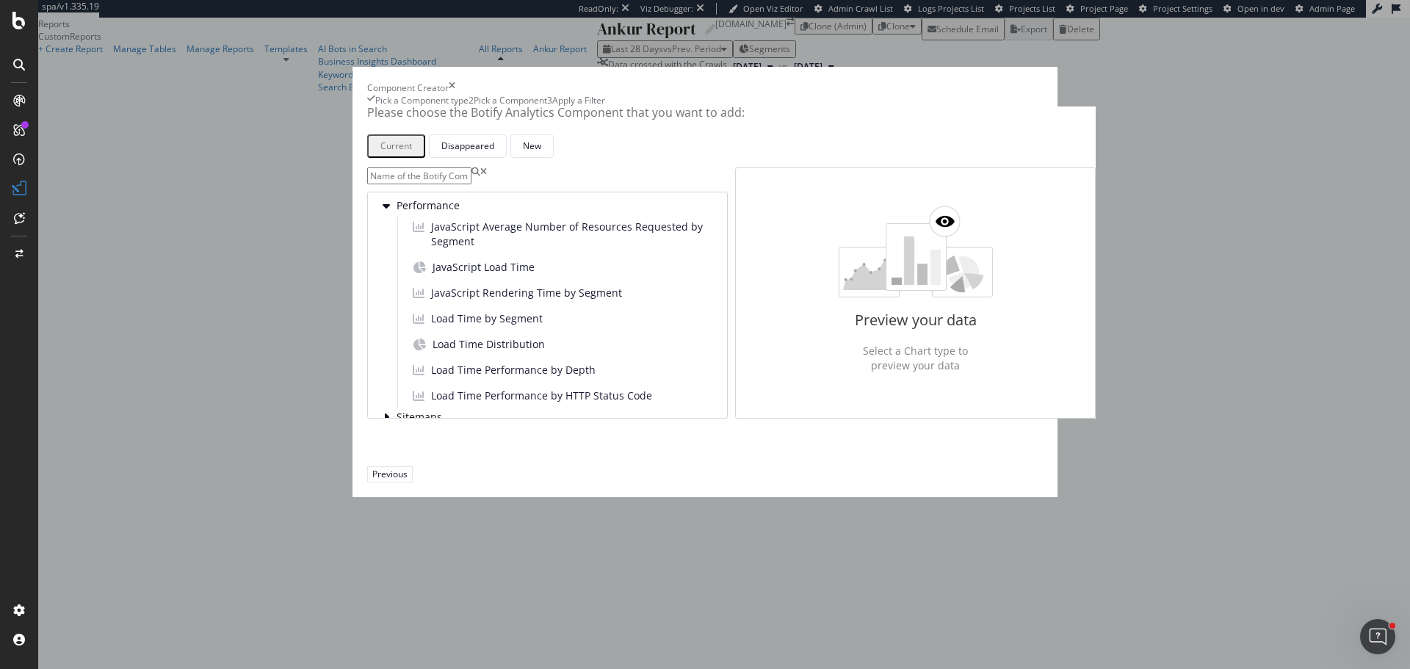
click at [455, 94] on icon "times" at bounding box center [452, 87] width 7 height 12
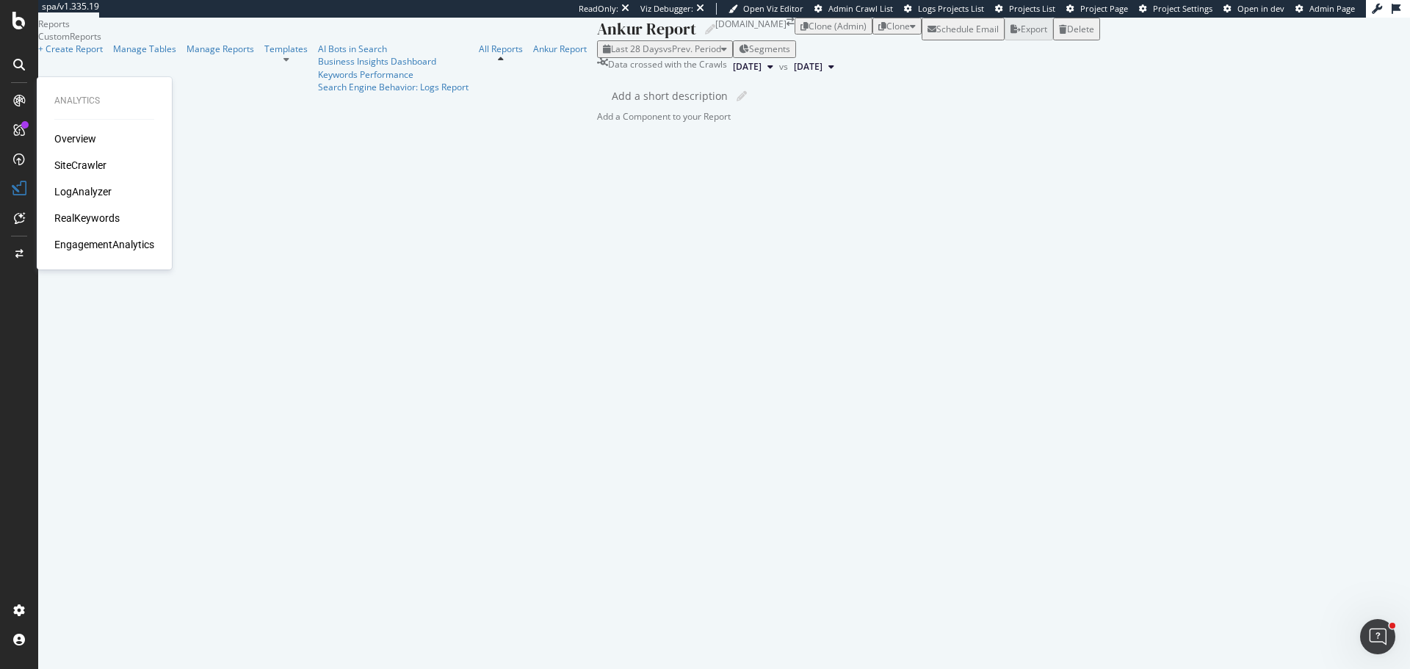
click at [100, 164] on div "SiteCrawler" at bounding box center [80, 165] width 52 height 15
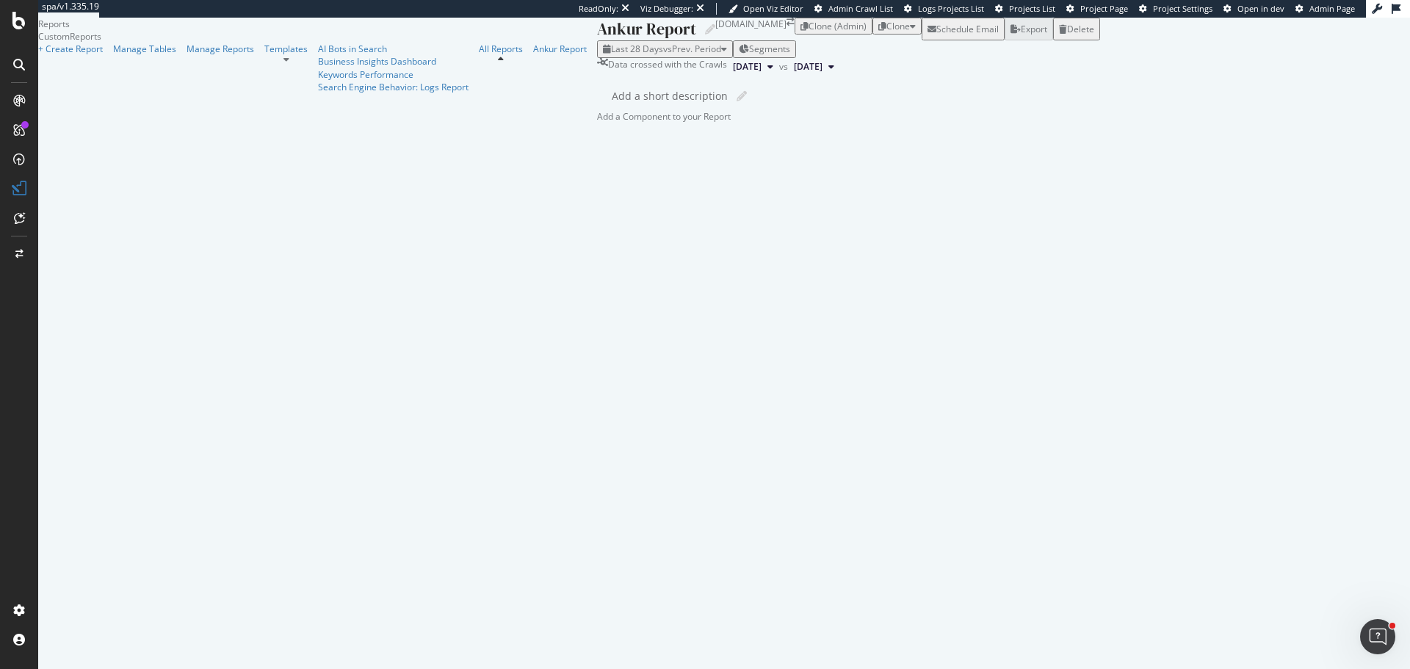
click at [283, 64] on icon at bounding box center [286, 59] width 6 height 9
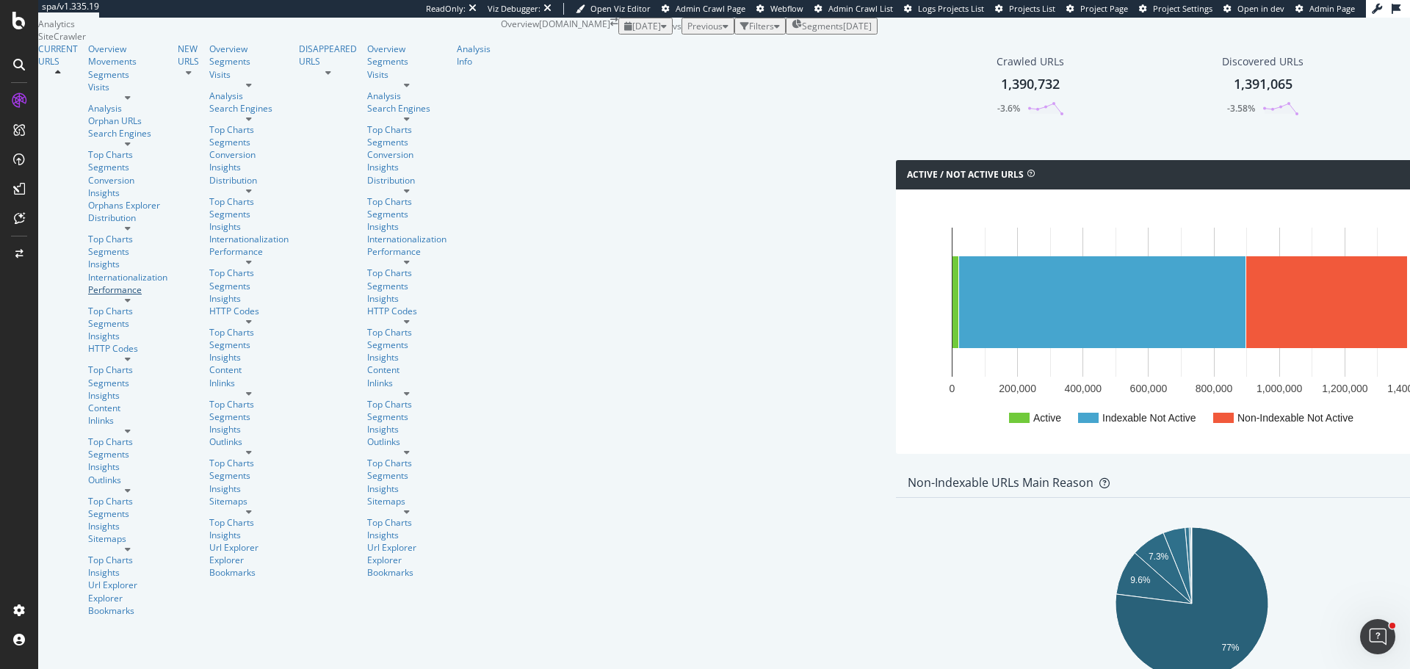
click at [88, 283] on div "Performance" at bounding box center [127, 289] width 79 height 12
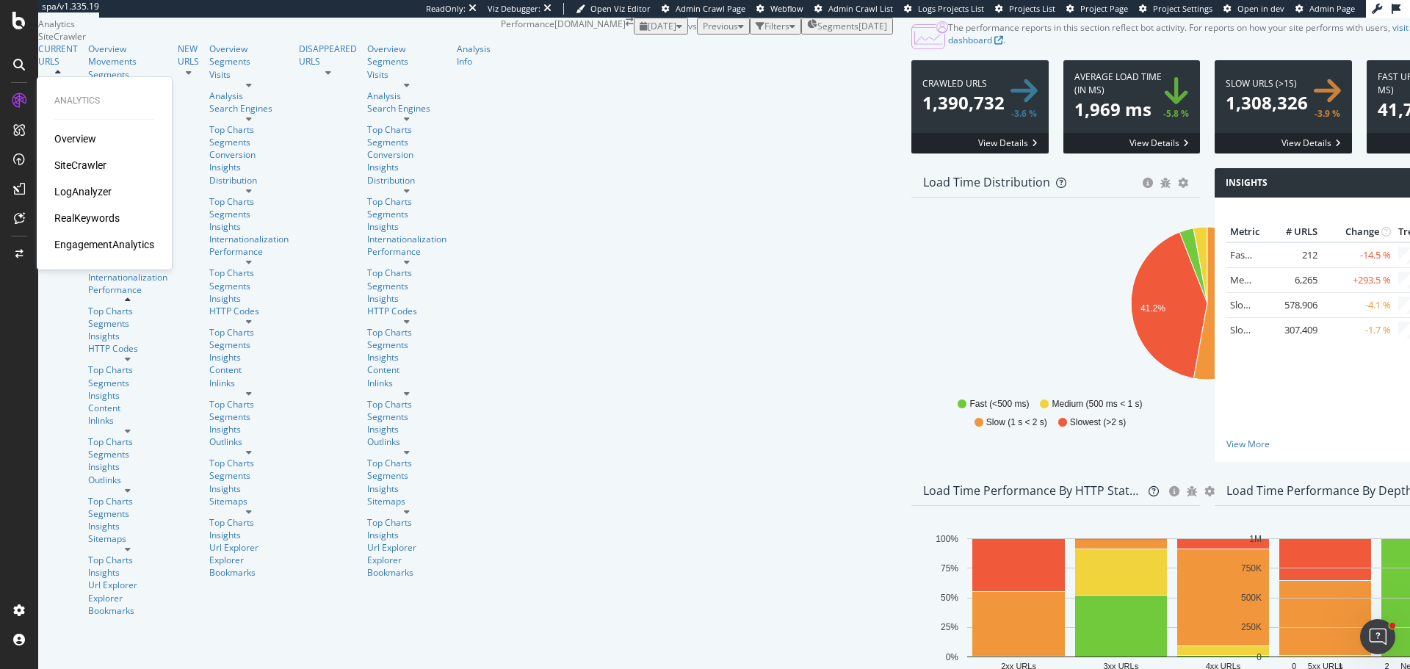
click at [89, 137] on div "Overview" at bounding box center [75, 138] width 42 height 15
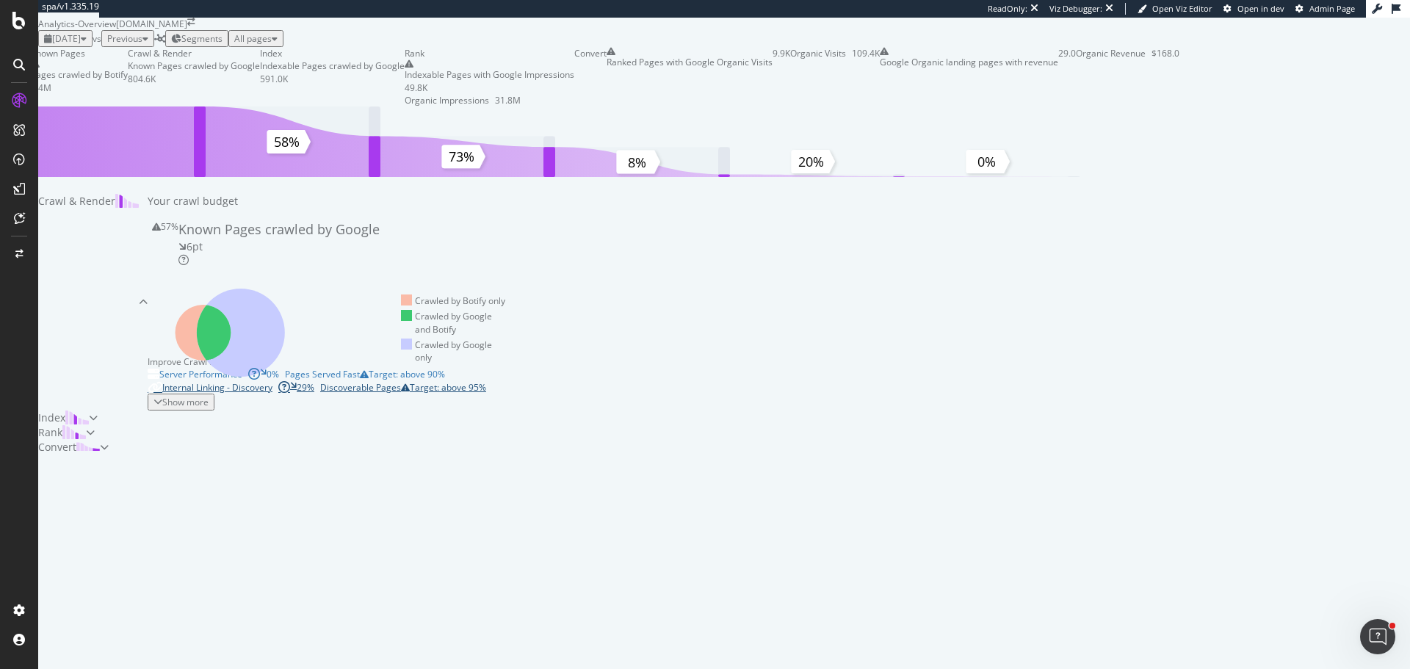
scroll to position [416, 0]
click at [512, 368] on div "Server Performance 0% Pages Served Fast Target: above 90%" at bounding box center [330, 374] width 364 height 12
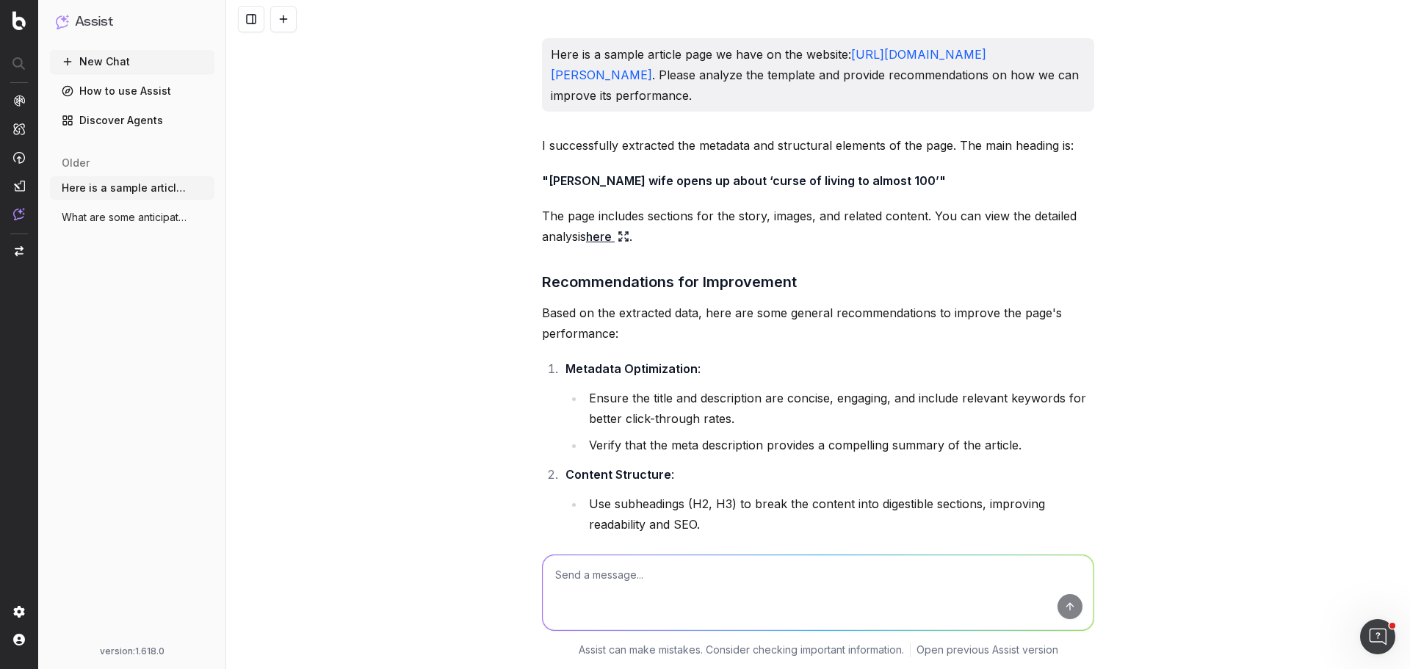
scroll to position [5442, 0]
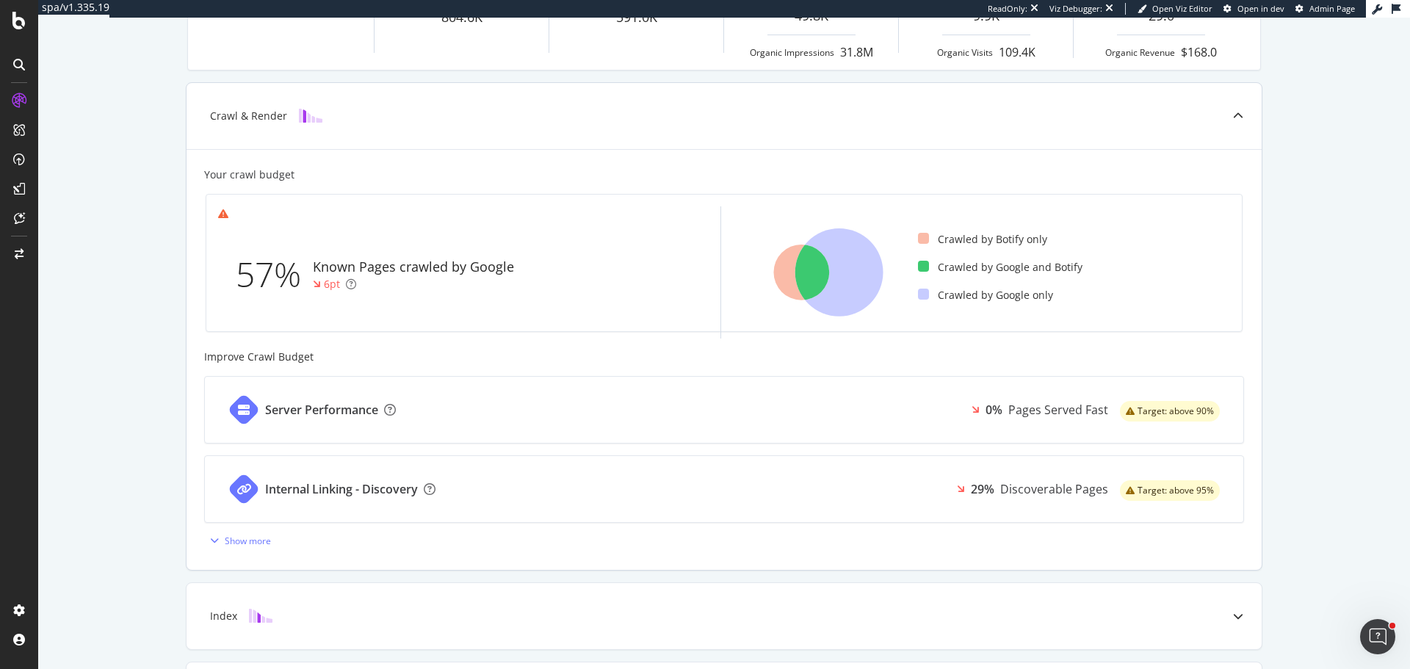
scroll to position [294, 0]
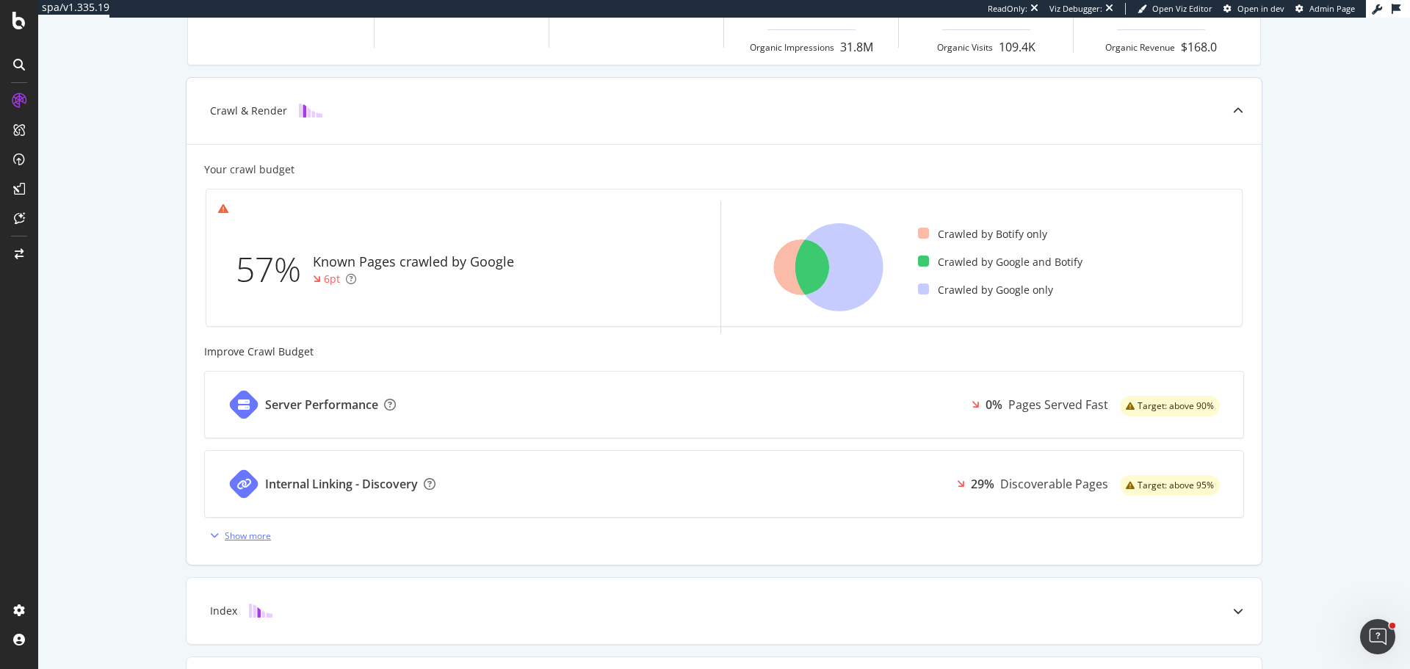
click at [255, 536] on div "Show more" at bounding box center [248, 535] width 46 height 12
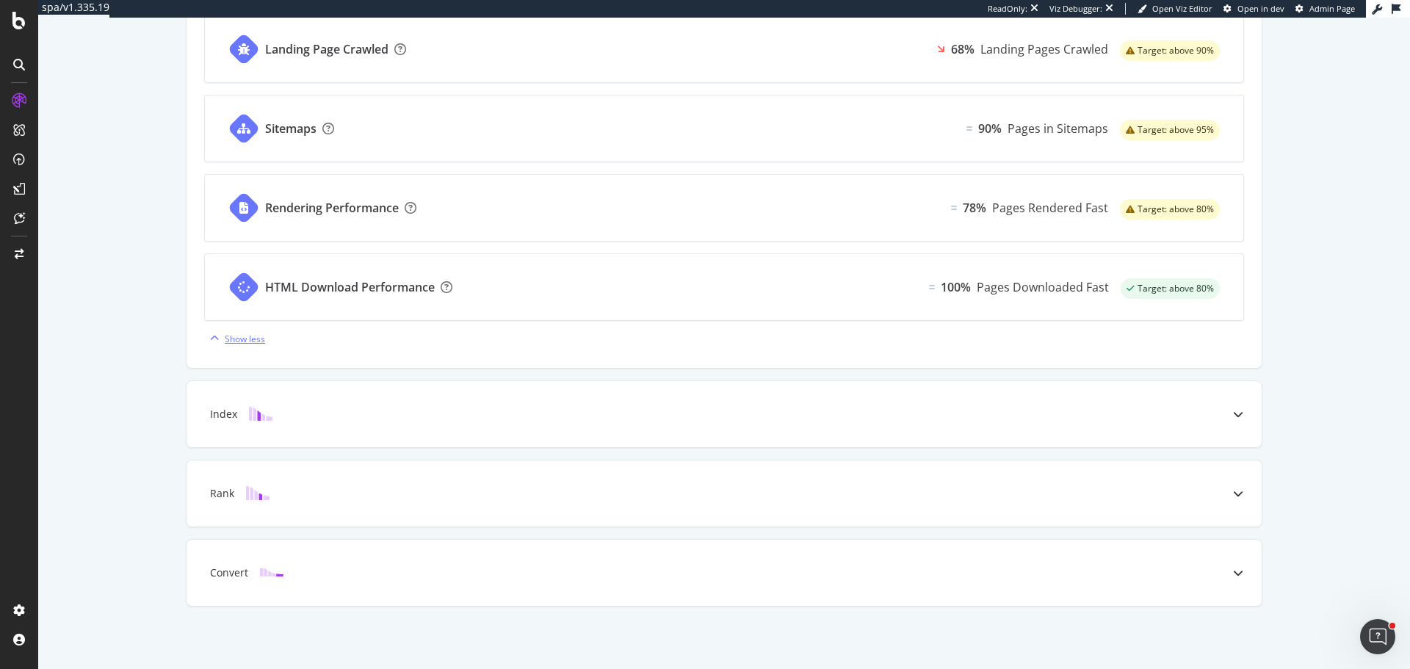
scroll to position [888, 0]
click at [1214, 406] on div at bounding box center [1237, 413] width 47 height 66
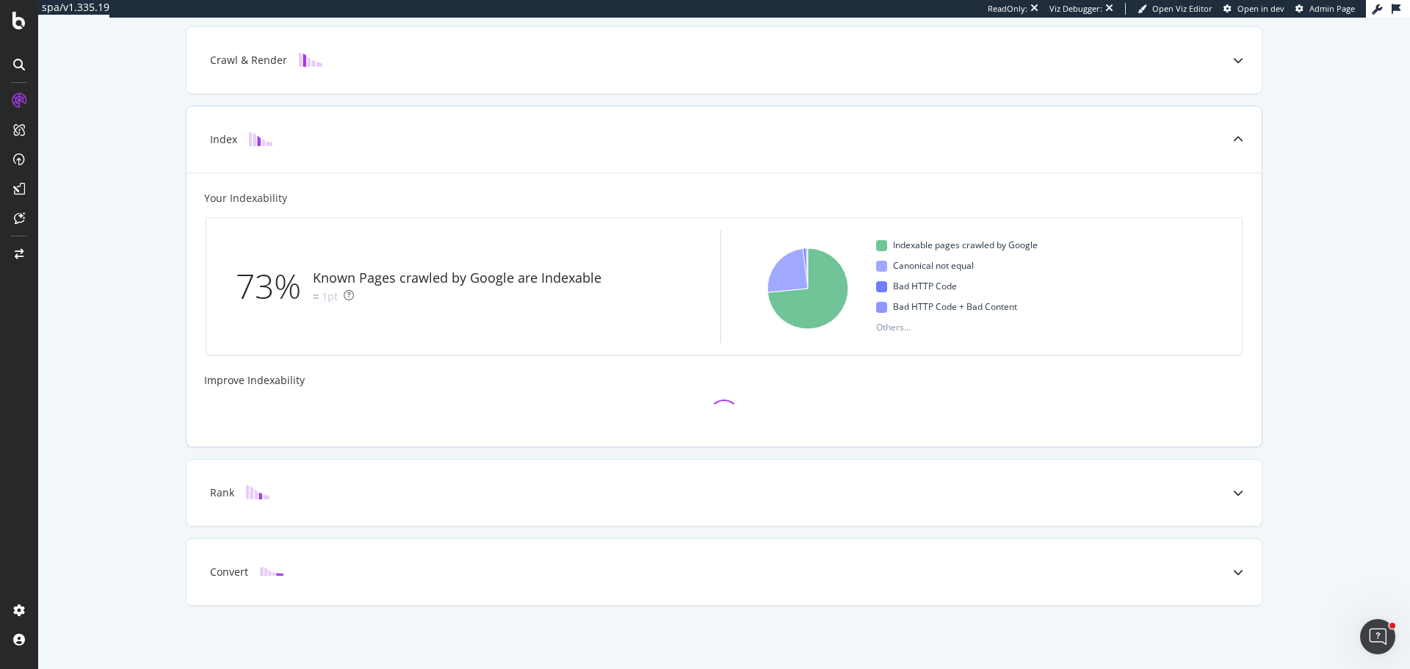
scroll to position [491, 0]
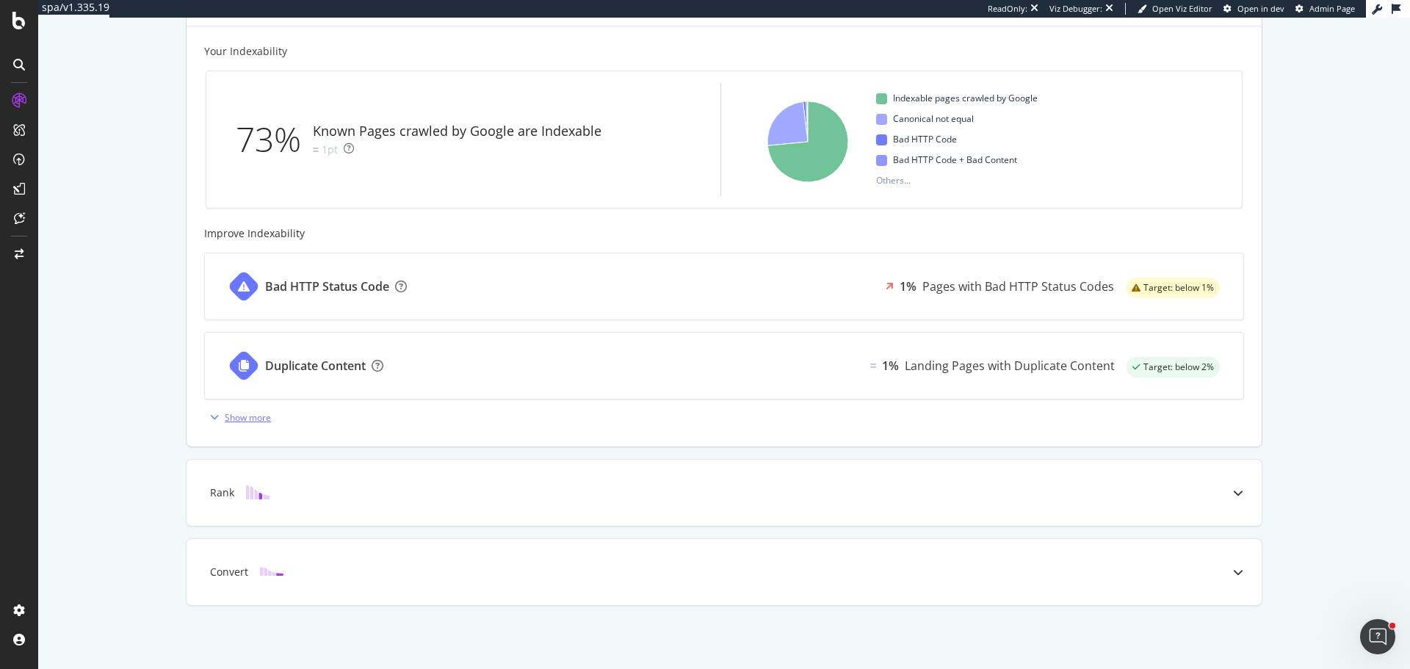
click at [231, 429] on button "Show more" at bounding box center [237, 416] width 67 height 23
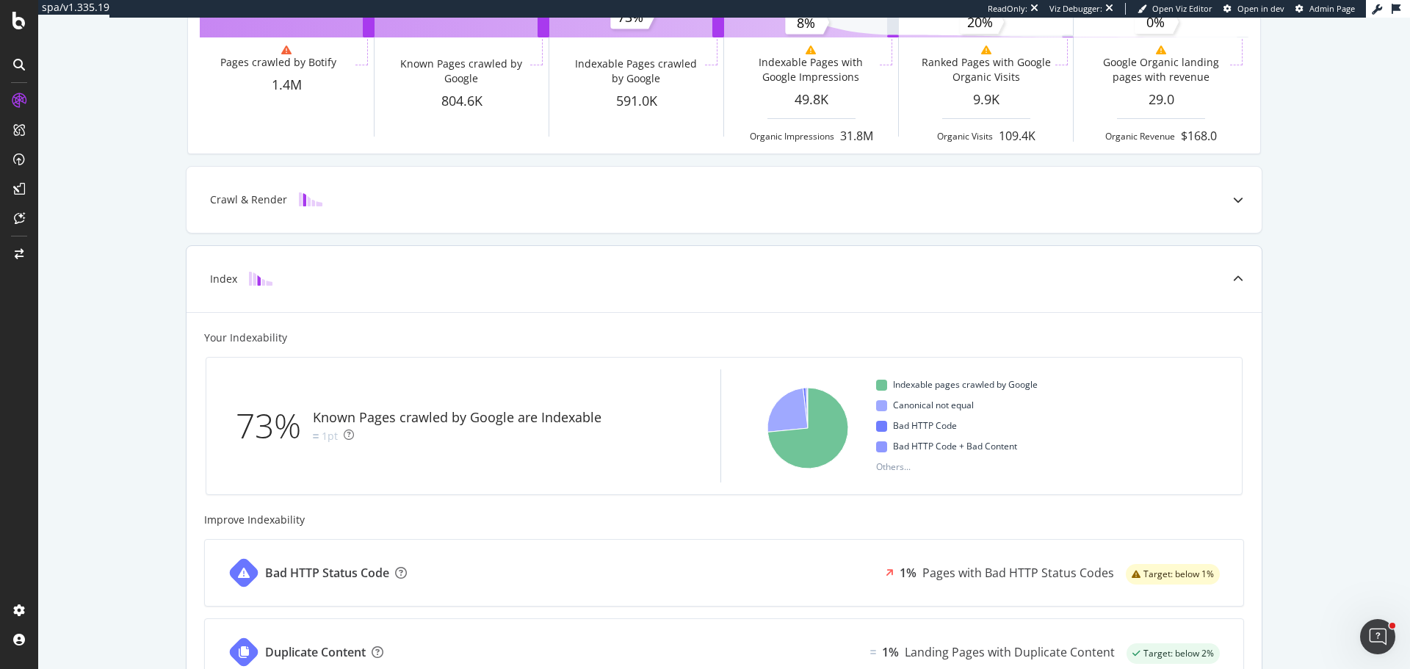
scroll to position [203, 0]
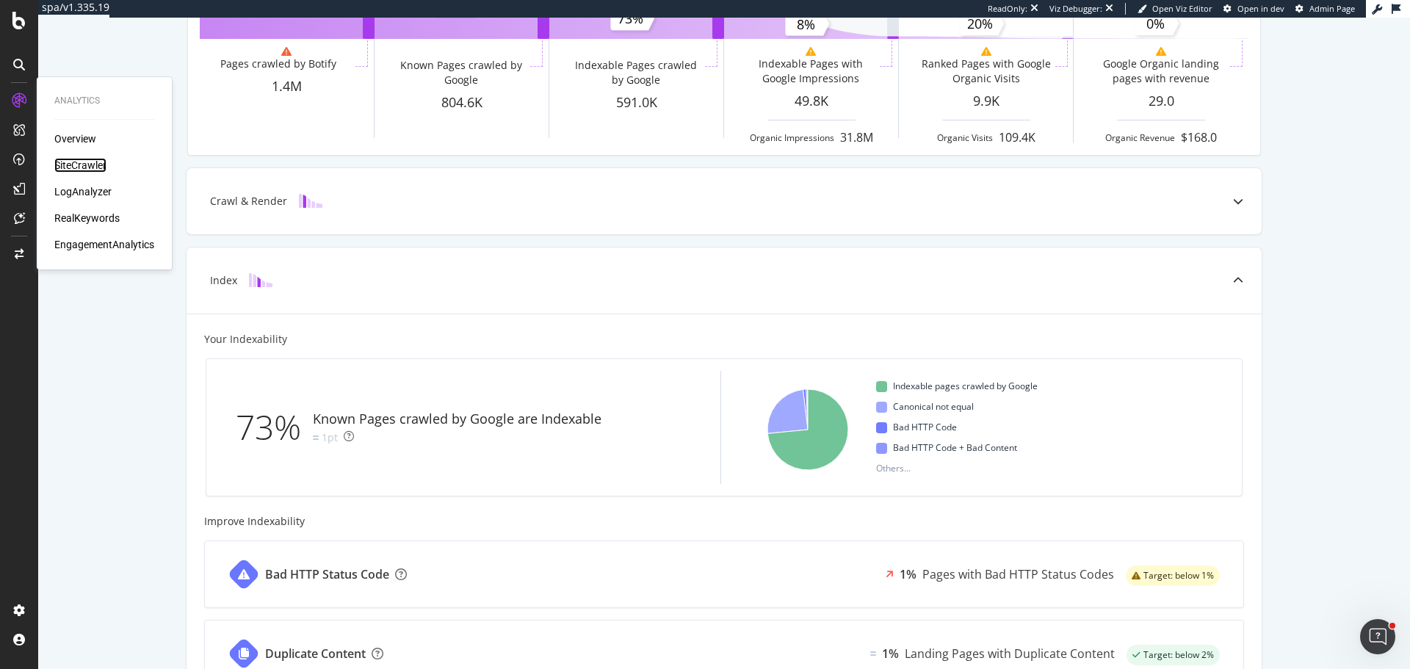
click at [92, 167] on div "SiteCrawler" at bounding box center [80, 165] width 52 height 15
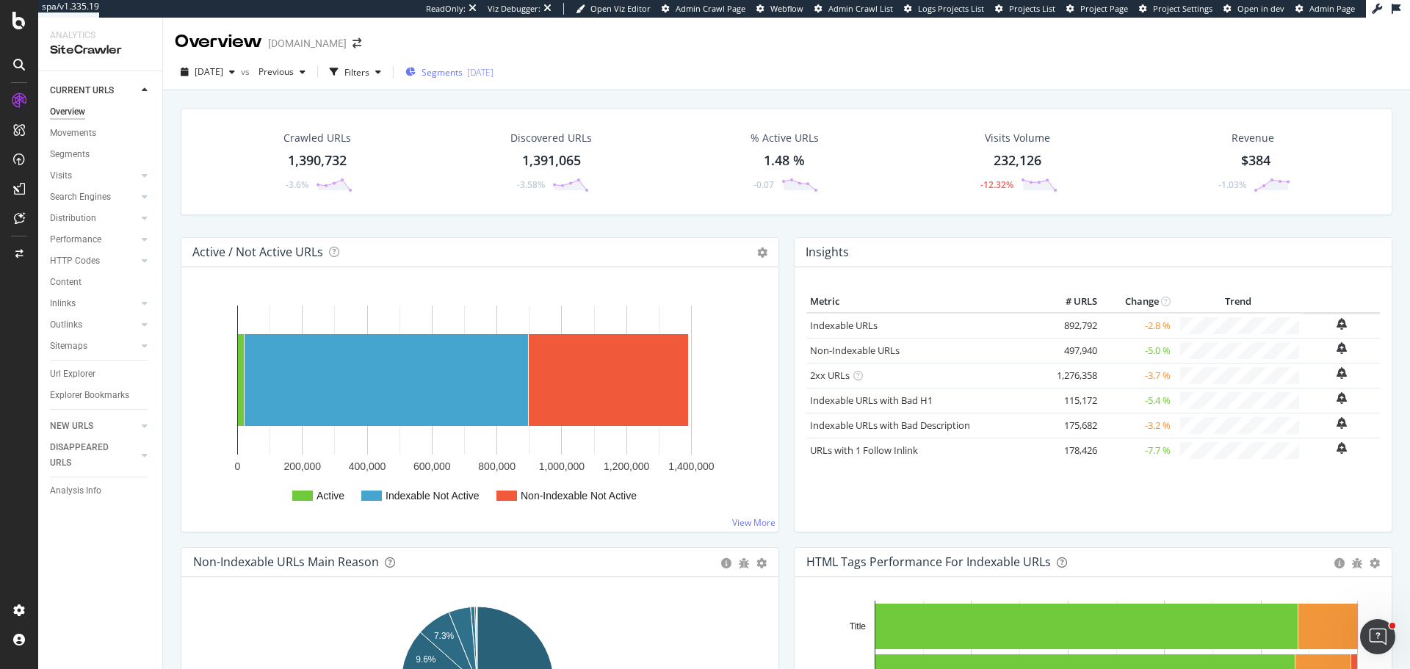
click at [493, 68] on div "2025-03-28" at bounding box center [480, 72] width 26 height 12
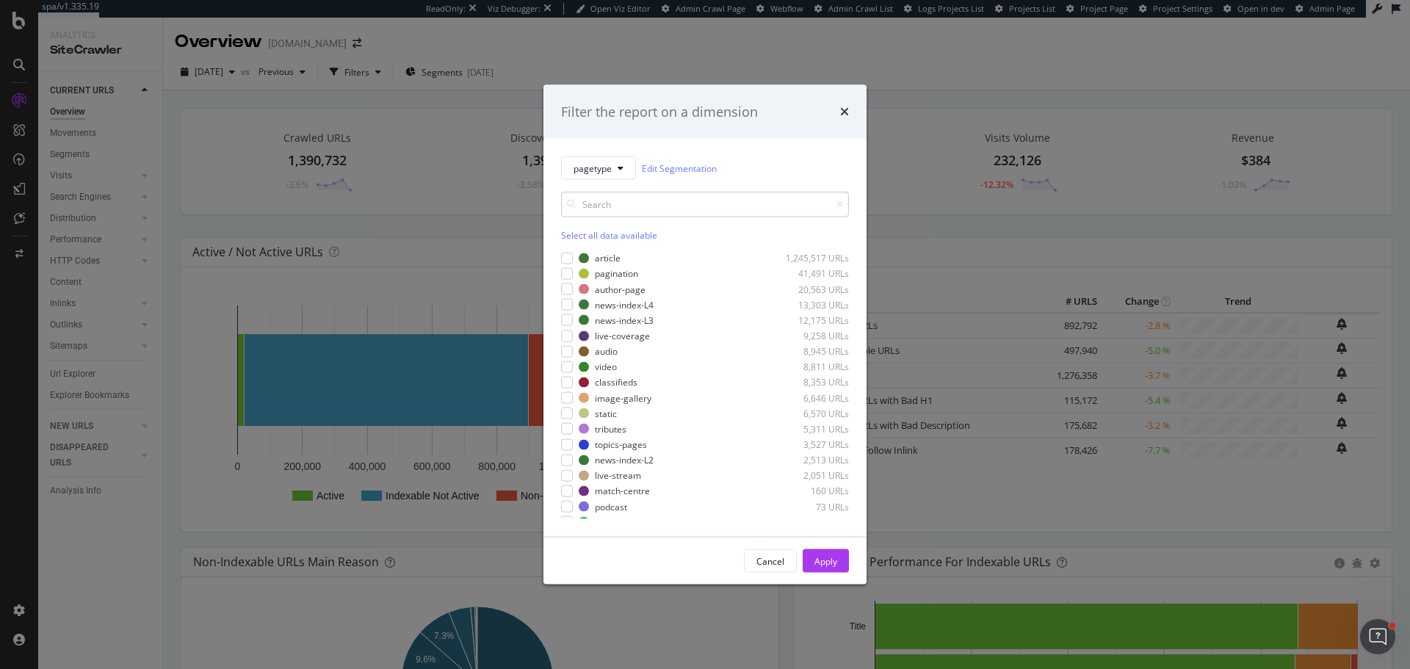
click at [648, 206] on input "modal" at bounding box center [705, 205] width 288 height 26
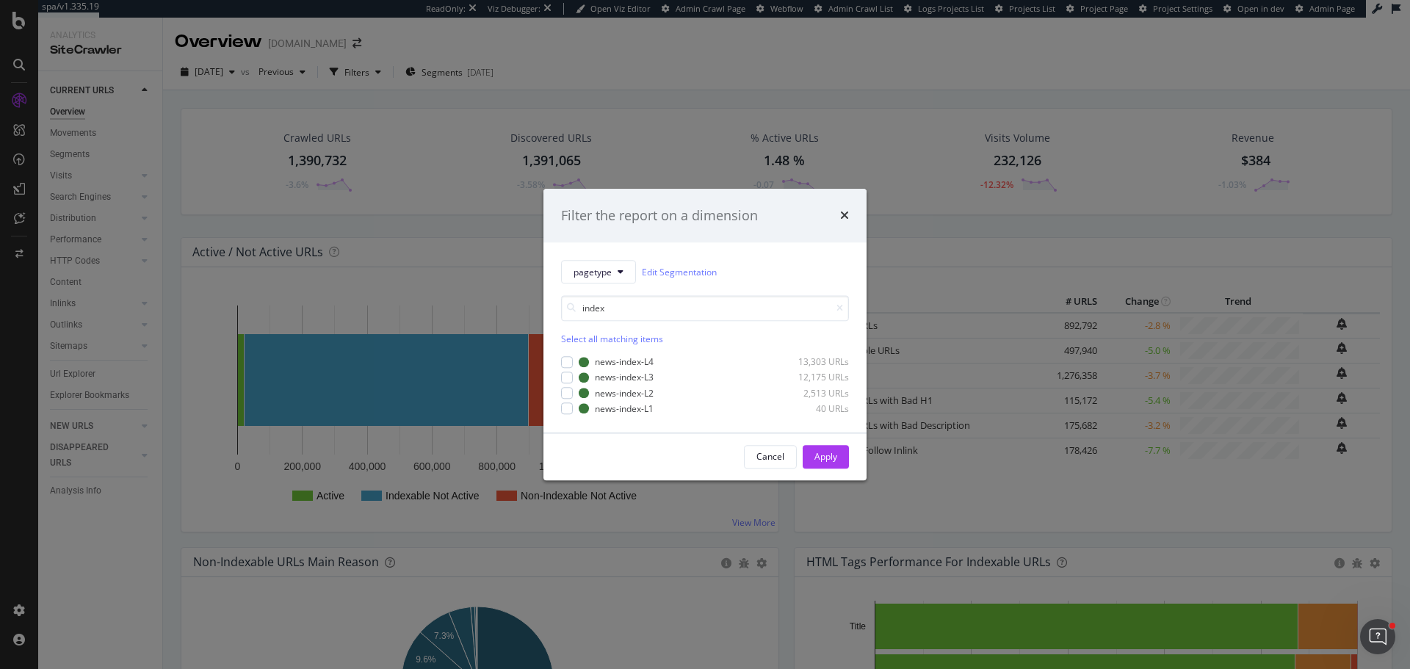
type input "index"
click at [843, 222] on div "times" at bounding box center [844, 215] width 9 height 19
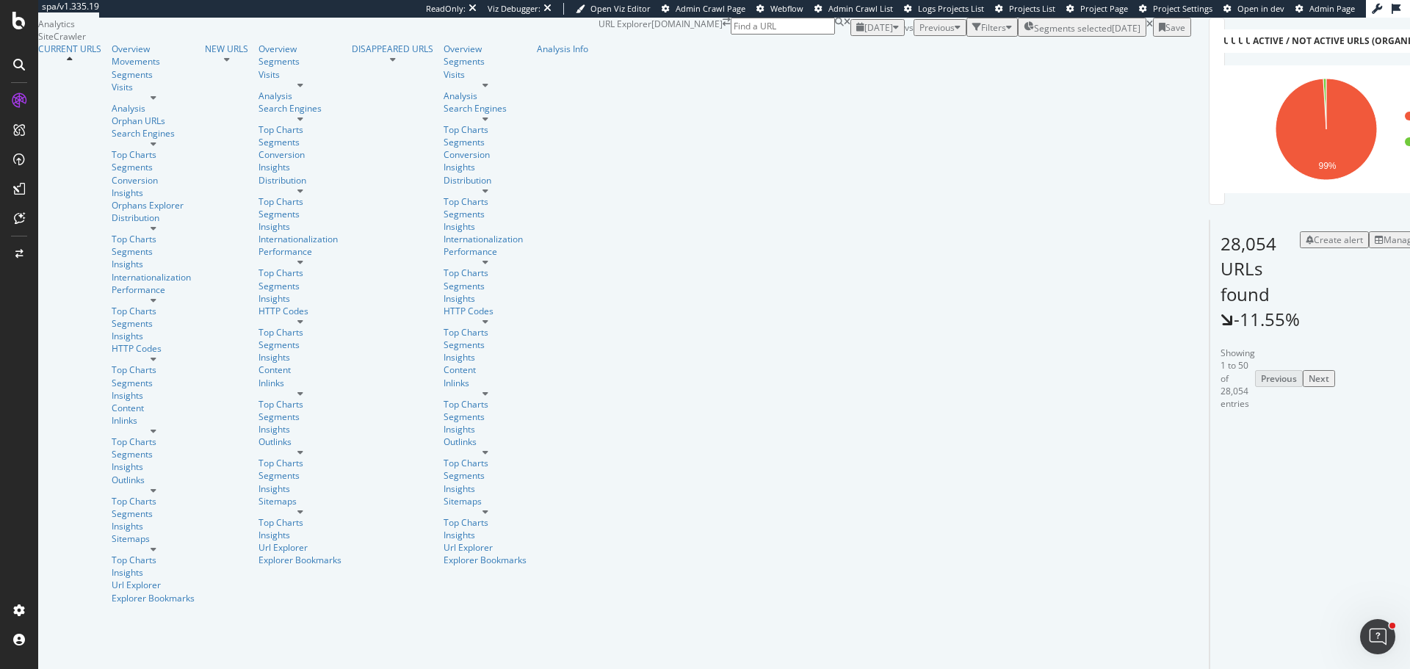
click at [1383, 233] on div "Manage Columns" at bounding box center [1419, 239] width 72 height 12
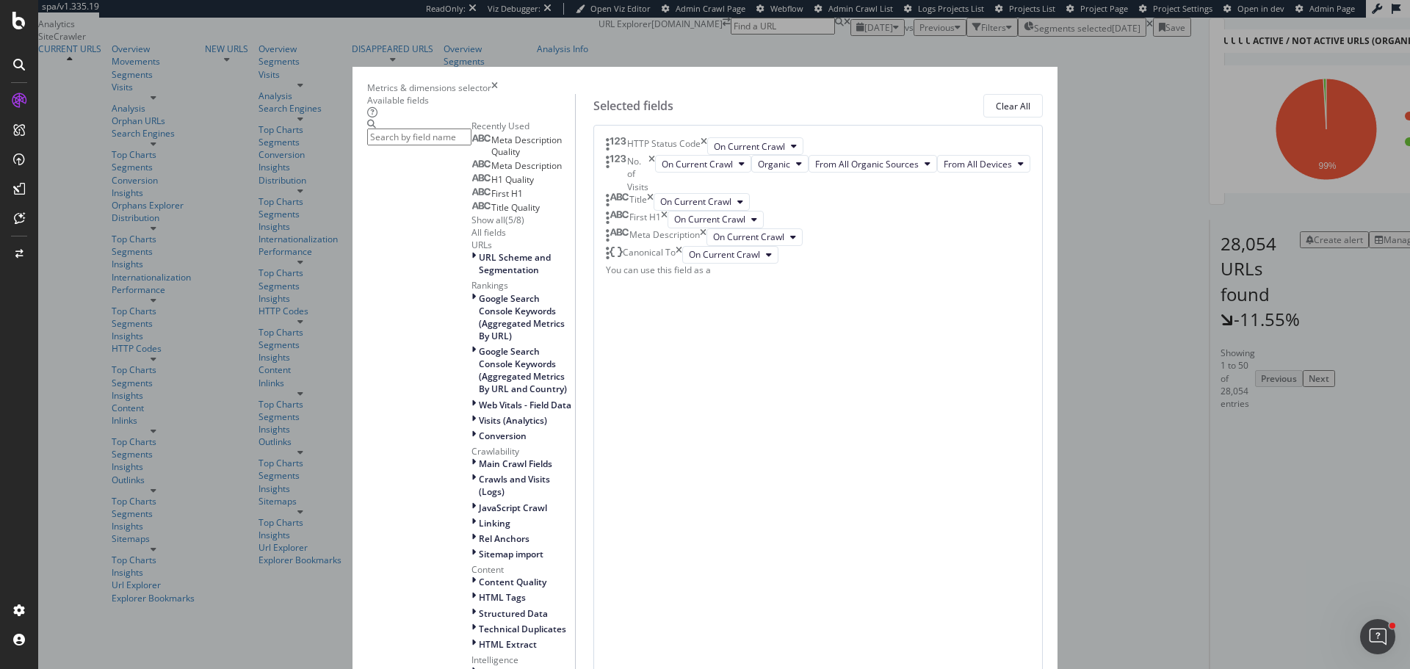
click at [471, 145] on input "modal" at bounding box center [419, 136] width 104 height 17
type input "canonical"
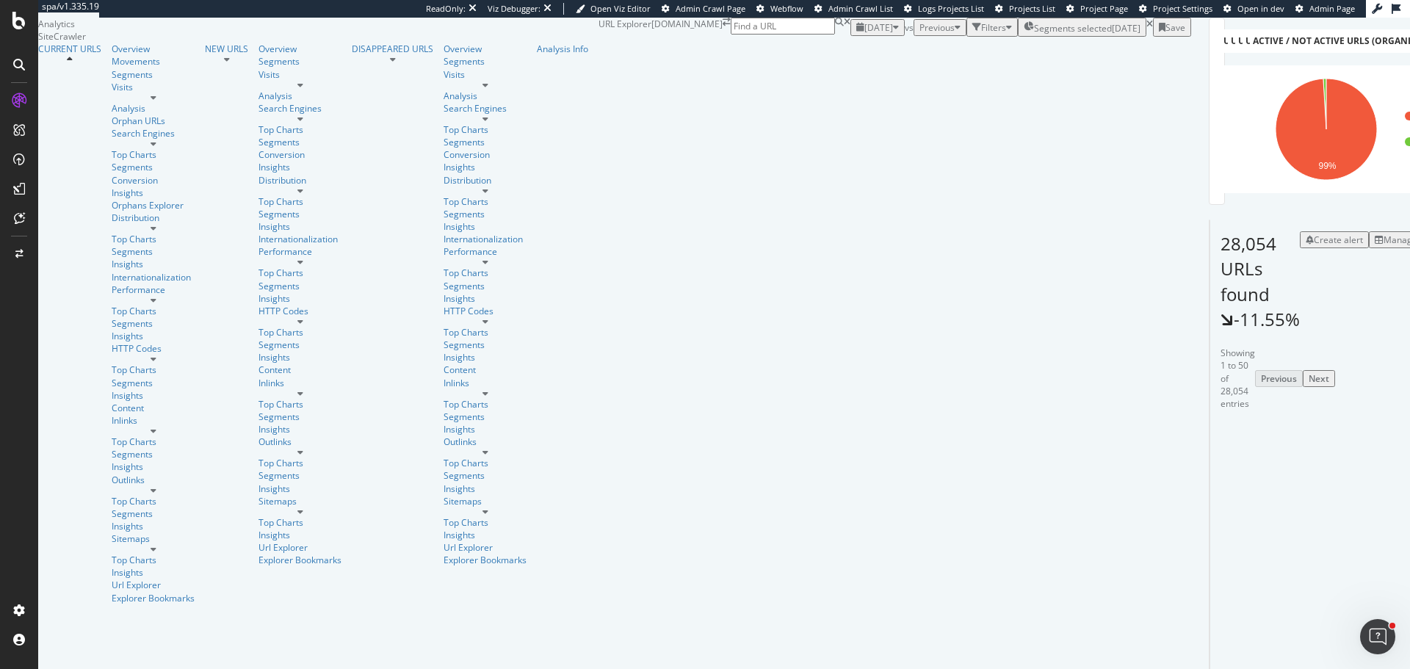
click at [1185, 34] on div "Save" at bounding box center [1175, 27] width 20 height 12
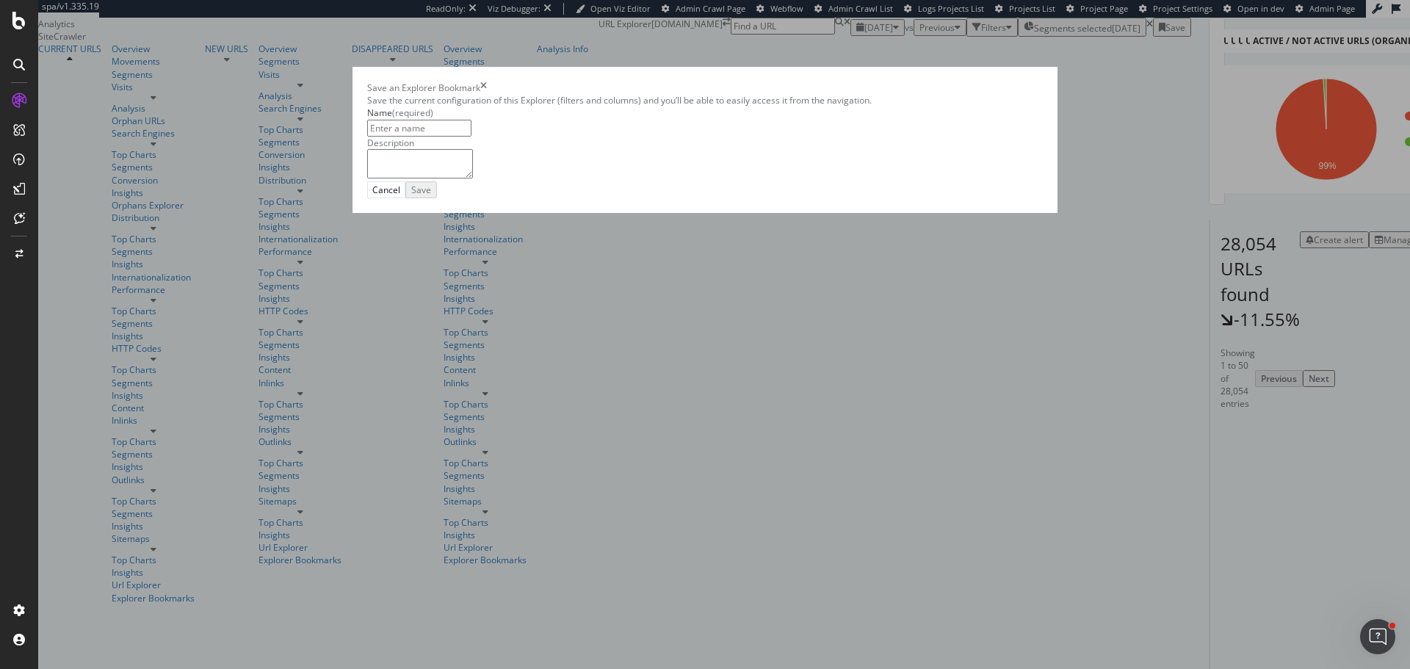
click at [471, 137] on input "modal" at bounding box center [419, 128] width 104 height 17
type input "News Index Pages Report"
click at [433, 195] on div "Save" at bounding box center [423, 189] width 20 height 12
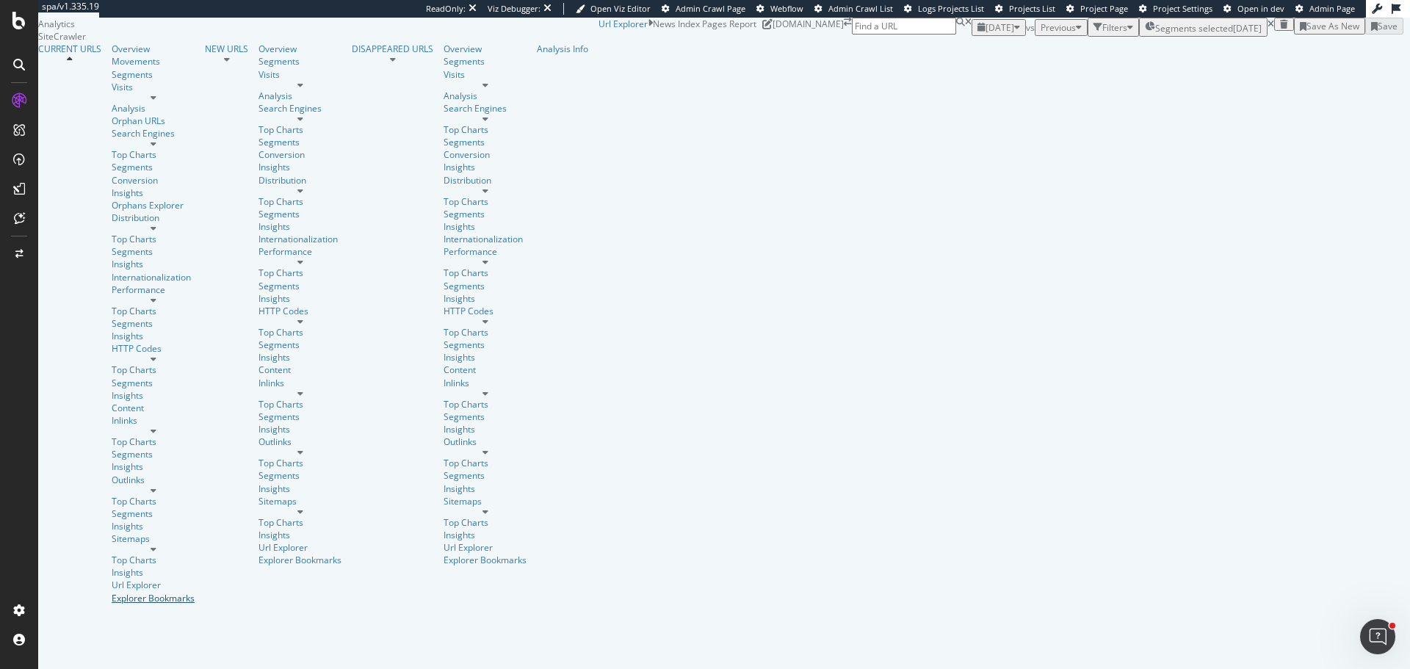
click at [112, 592] on div "Explorer Bookmarks" at bounding box center [153, 598] width 83 height 12
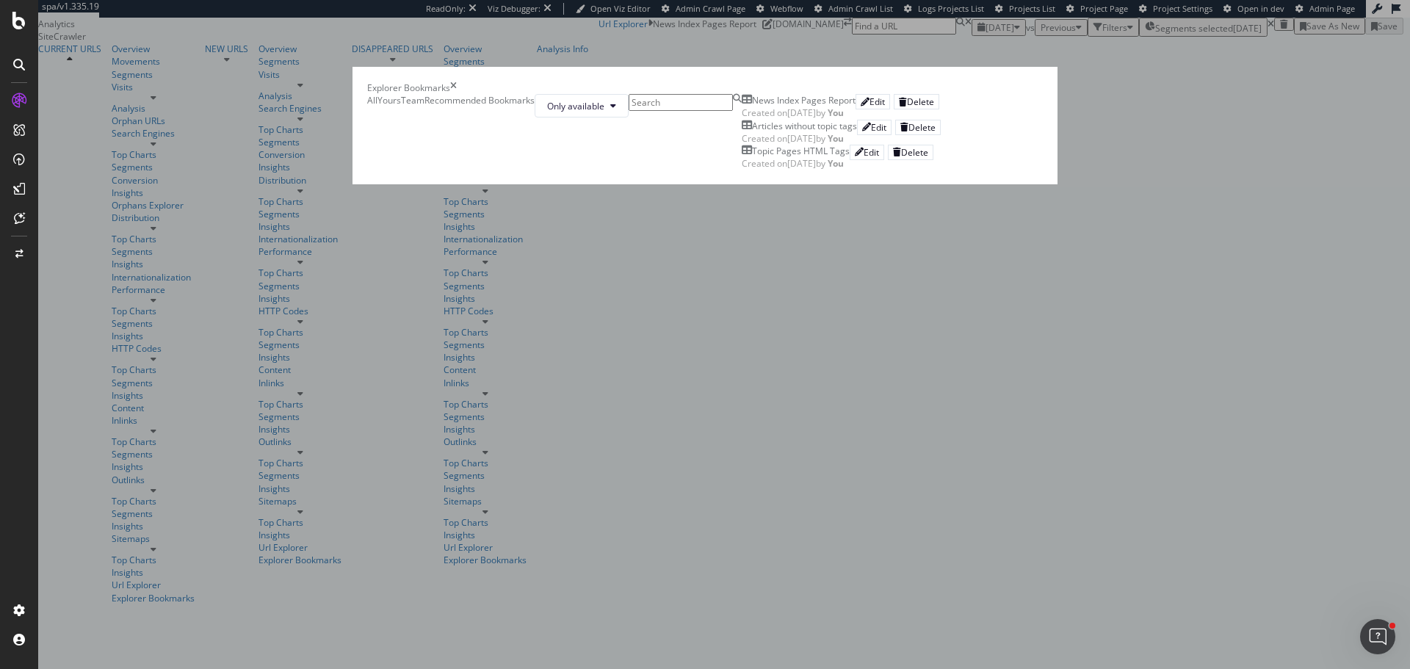
click at [752, 106] on div "News Index Pages Report" at bounding box center [804, 100] width 104 height 12
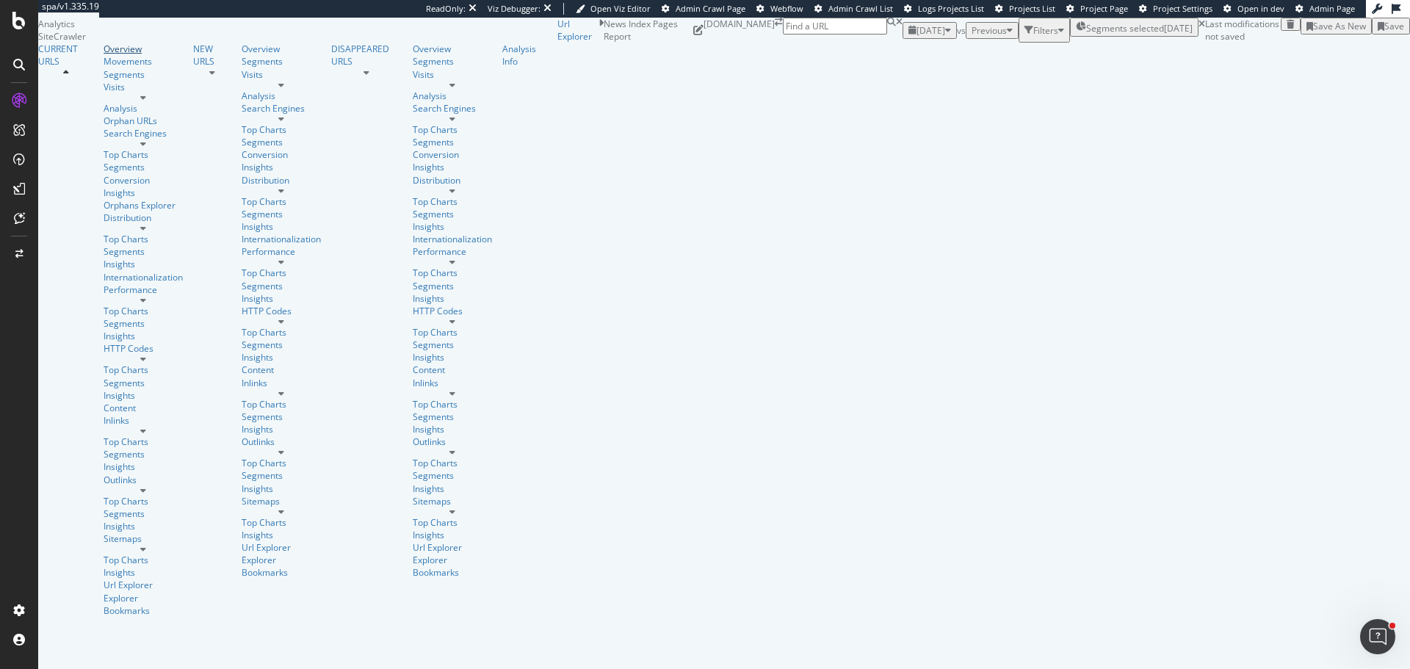
click at [104, 55] on div "Overview" at bounding box center [143, 49] width 79 height 12
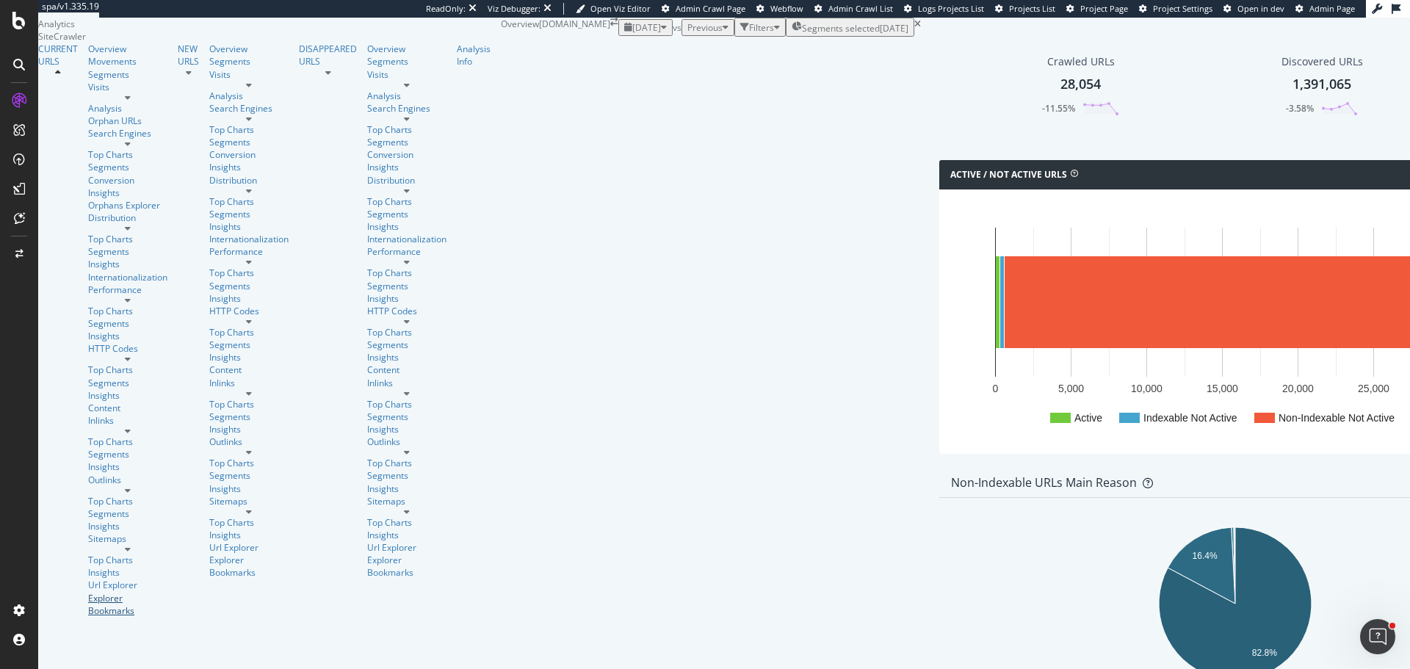
click at [88, 592] on div "Explorer Bookmarks" at bounding box center [127, 604] width 79 height 25
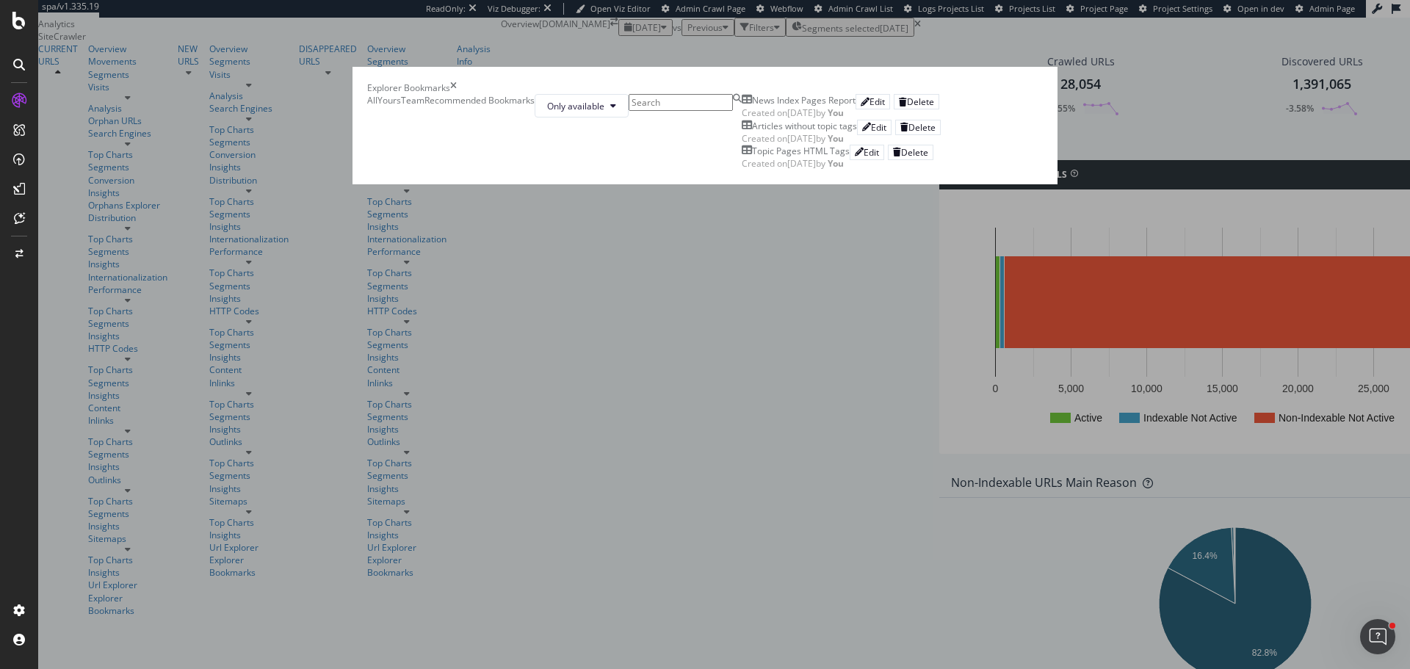
click at [752, 106] on div "News Index Pages Report" at bounding box center [804, 100] width 104 height 12
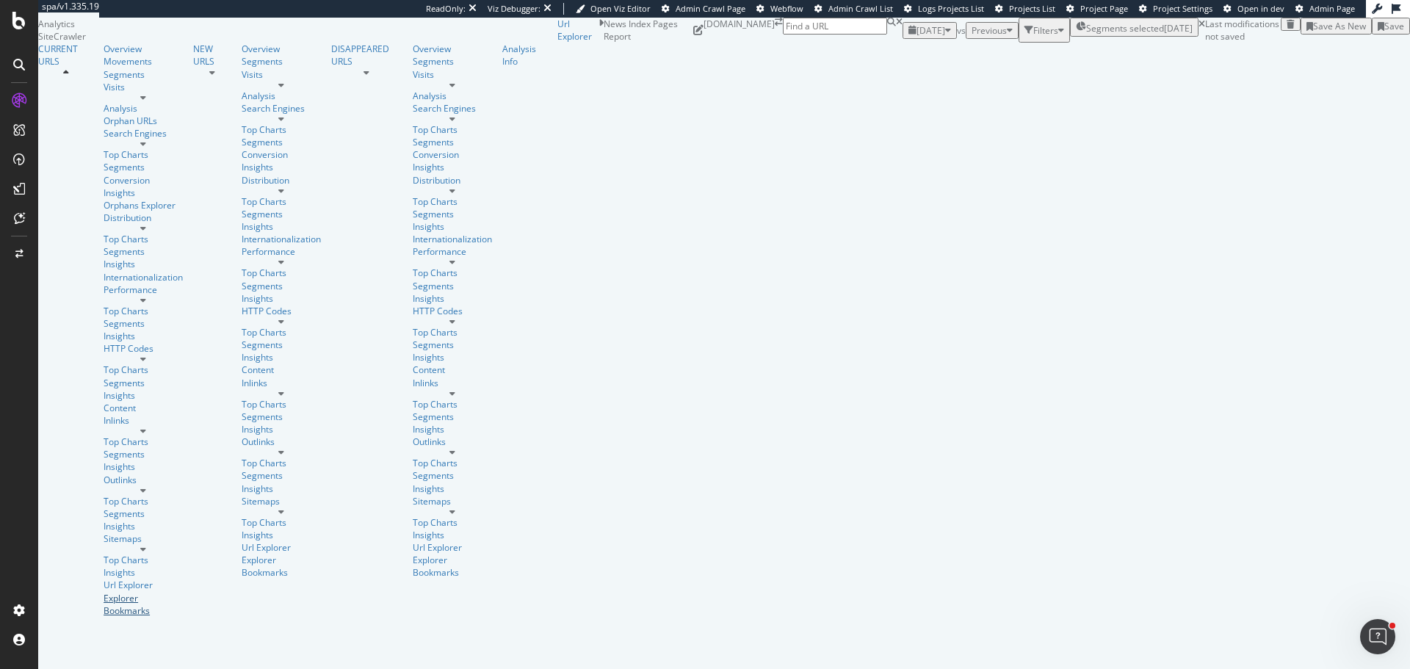
click at [106, 592] on div "Explorer Bookmarks" at bounding box center [143, 604] width 79 height 25
click at [104, 592] on div "Explorer Bookmarks" at bounding box center [143, 604] width 79 height 25
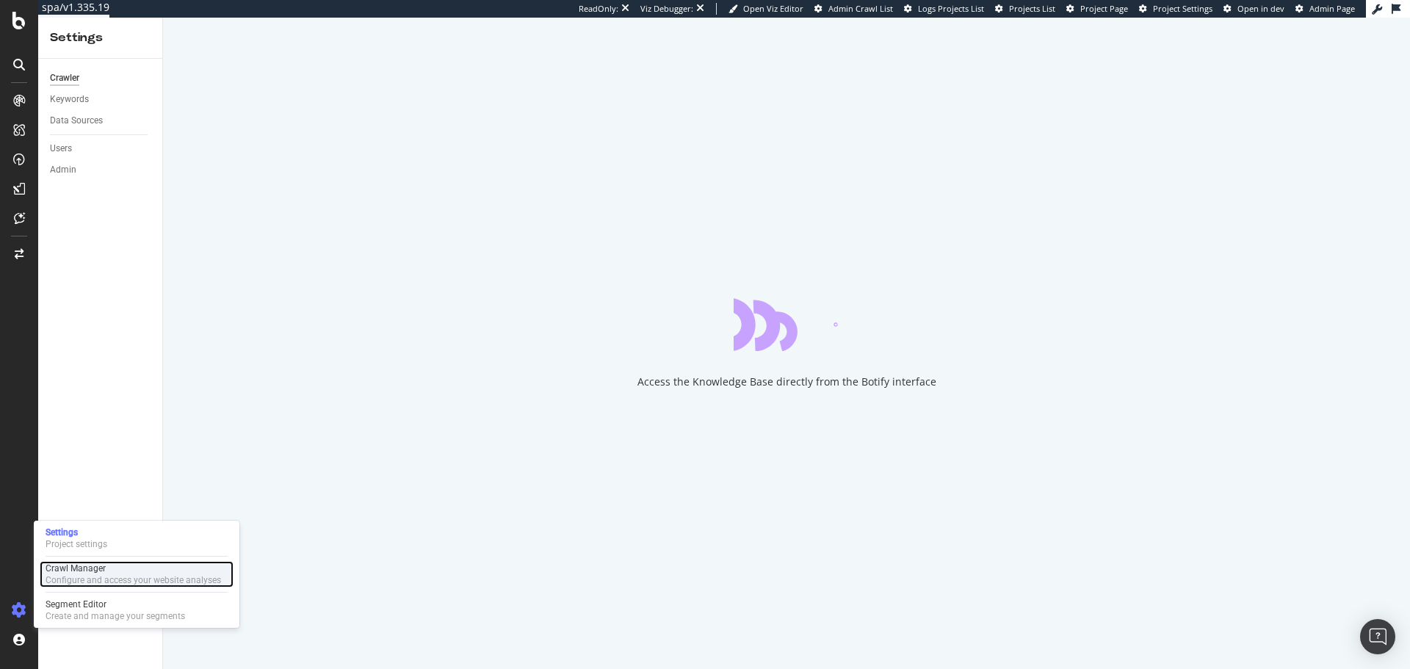
click at [79, 576] on div "Configure and access your website analyses" at bounding box center [133, 580] width 175 height 12
